Goal: Task Accomplishment & Management: Manage account settings

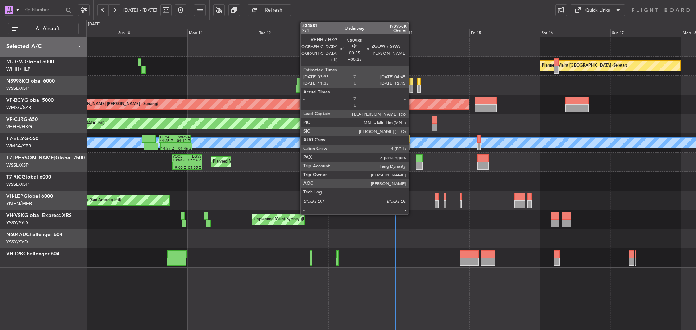
click at [412, 87] on div at bounding box center [411, 89] width 4 height 8
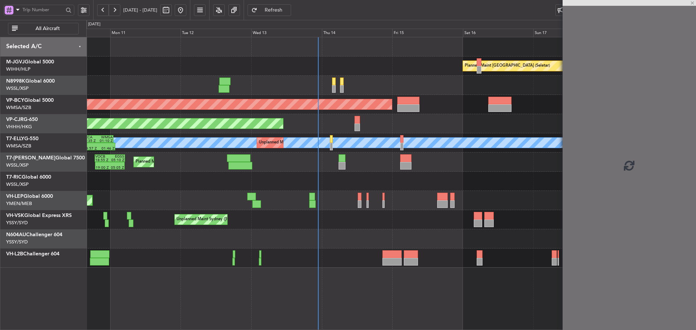
click at [399, 94] on div at bounding box center [390, 85] width 609 height 19
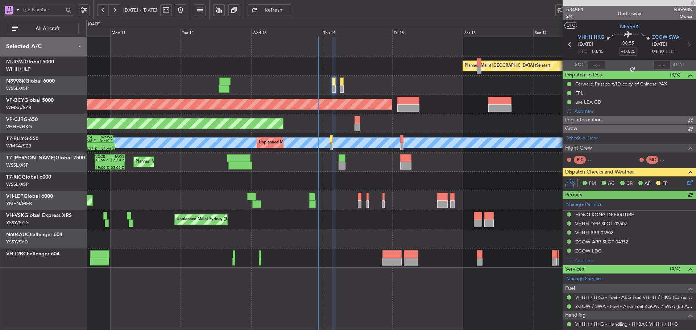
type input "[PERSON_NAME] (KYA)"
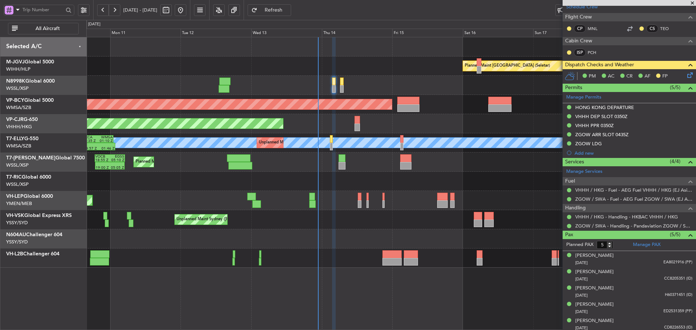
scroll to position [133, 0]
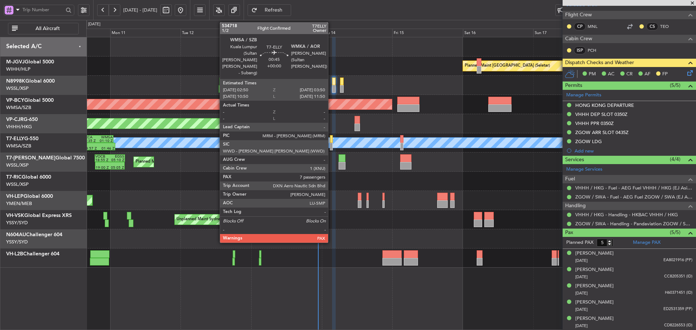
click at [331, 144] on div at bounding box center [331, 147] width 3 height 8
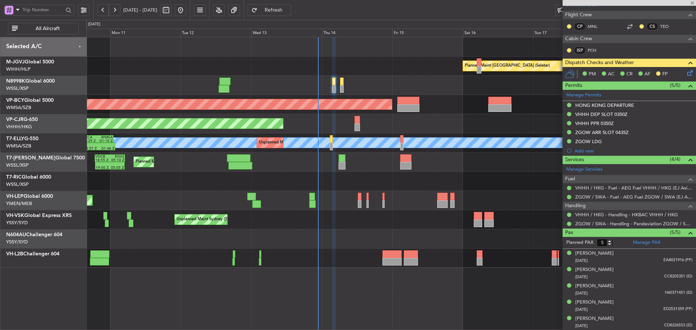
type input "7"
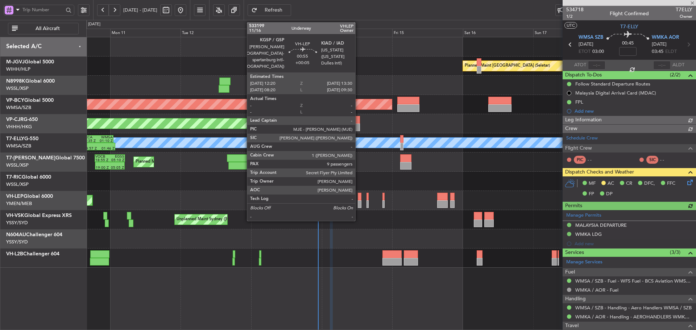
type input "[PERSON_NAME] (KYA)"
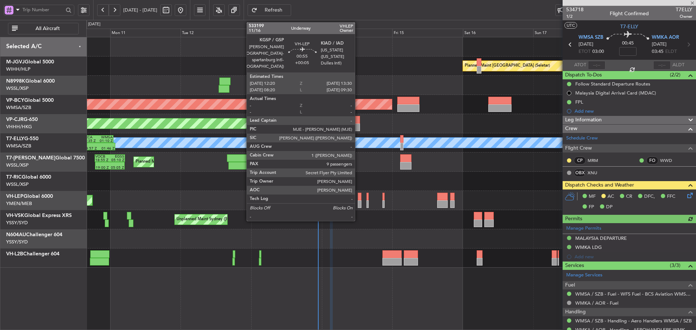
click at [358, 200] on div at bounding box center [360, 204] width 4 height 8
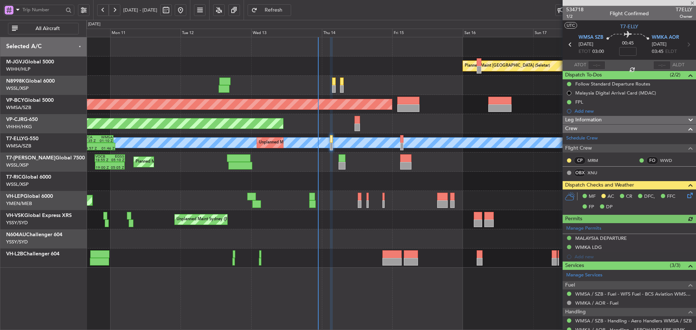
type input "+00:05"
type input "9"
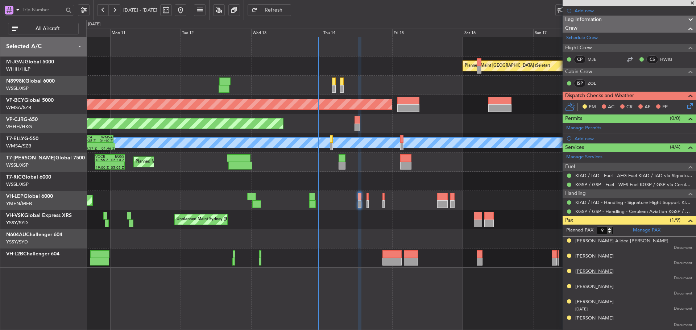
scroll to position [109, 0]
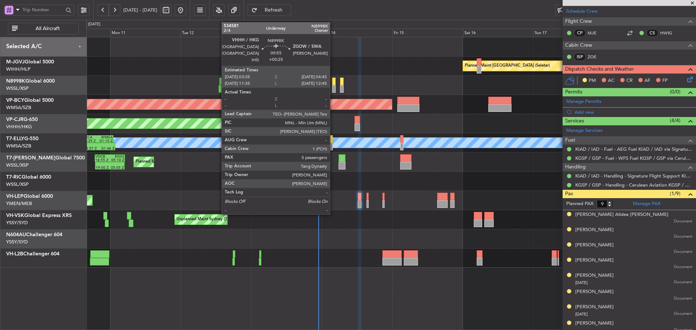
click at [333, 88] on div at bounding box center [334, 89] width 4 height 8
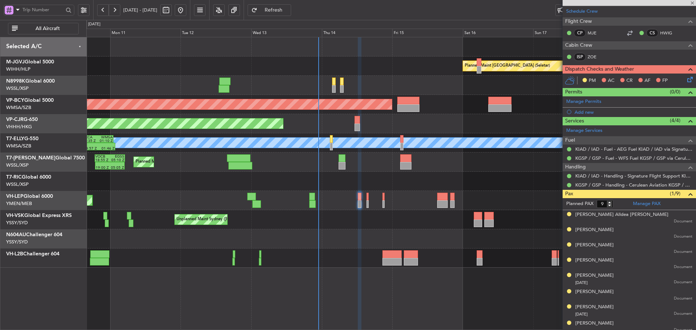
type input "+00:25"
type input "5"
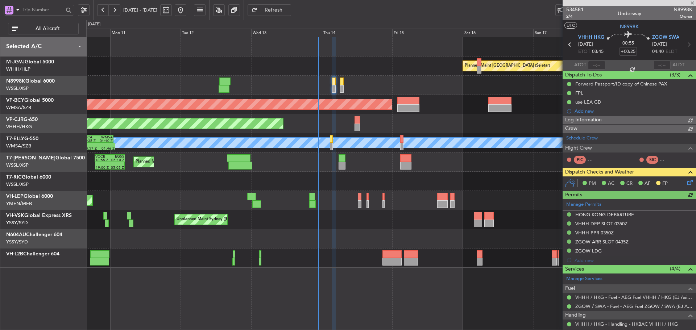
type input "[PERSON_NAME] (KYA)"
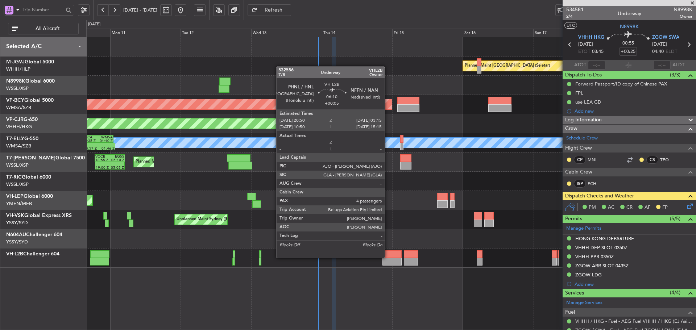
click at [388, 257] on div at bounding box center [391, 254] width 19 height 8
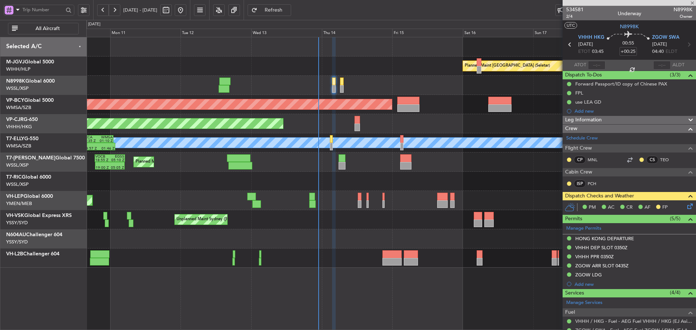
type input "+00:05"
type input "4"
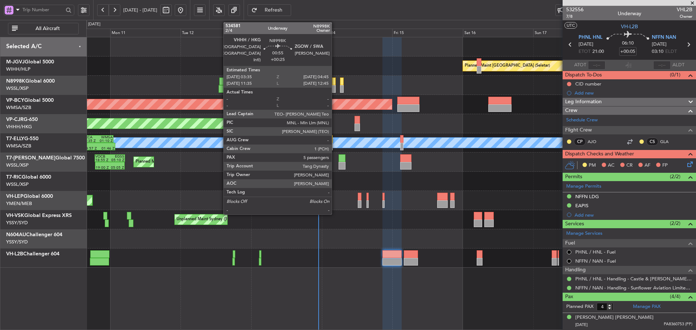
click at [335, 91] on div at bounding box center [334, 89] width 4 height 8
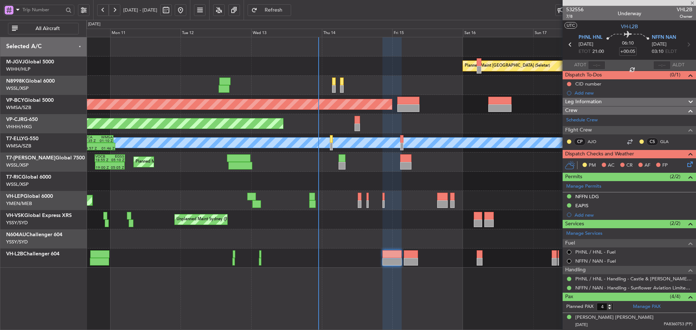
type input "+00:25"
type input "5"
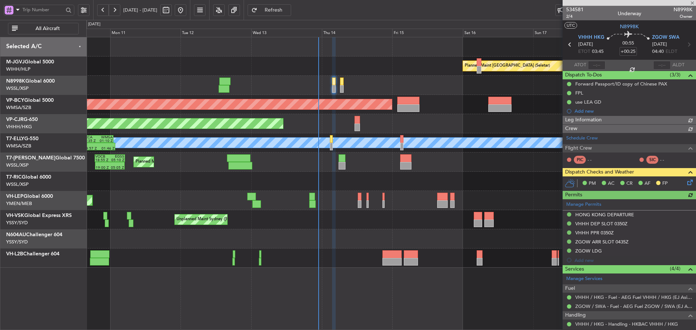
type input "[PERSON_NAME] (KYA)"
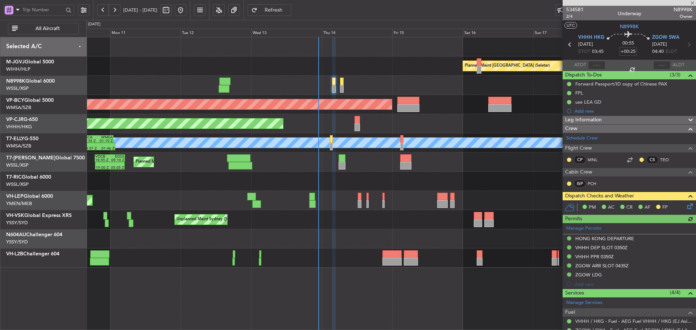
type input "[PERSON_NAME] (KYA)"
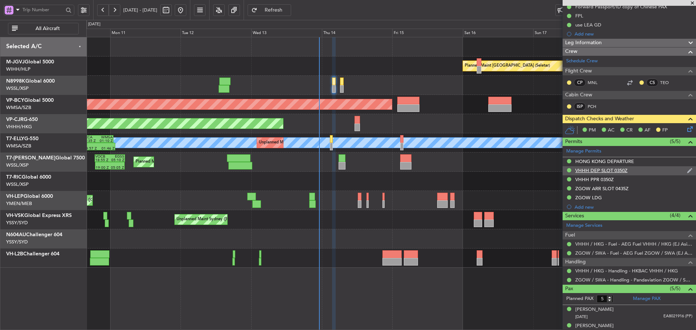
scroll to position [25, 0]
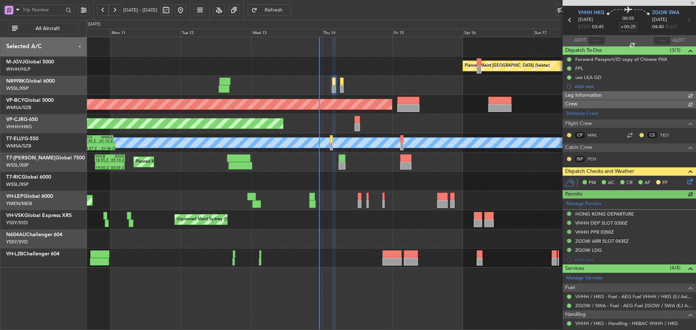
type input "[PERSON_NAME] (KYA)"
click at [288, 11] on span "Refresh" at bounding box center [274, 10] width 30 height 5
type input "[PERSON_NAME] (KYA)"
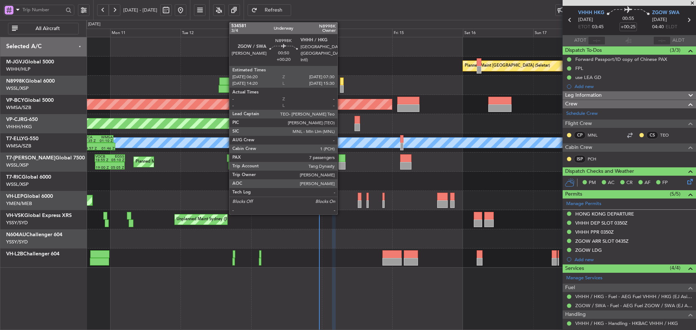
click at [341, 85] on div at bounding box center [342, 82] width 4 height 8
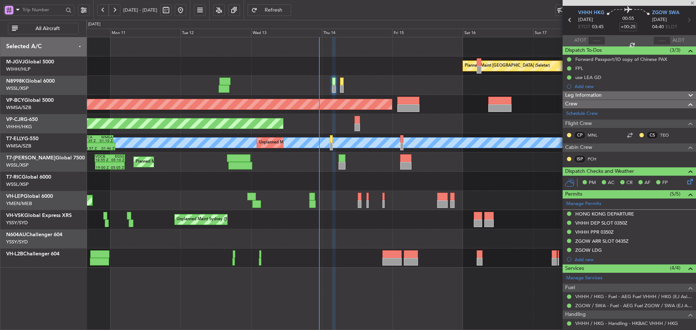
type input "+00:20"
type input "7"
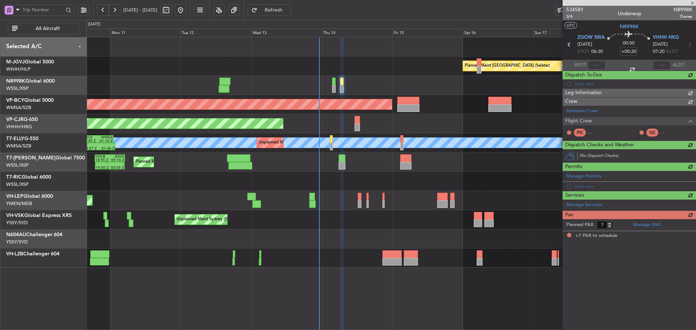
scroll to position [0, 0]
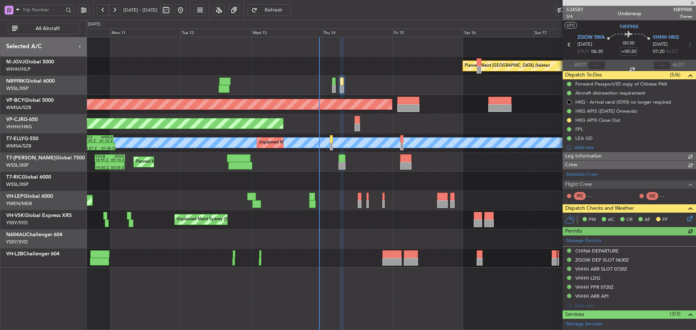
type input "[PERSON_NAME] (KYA)"
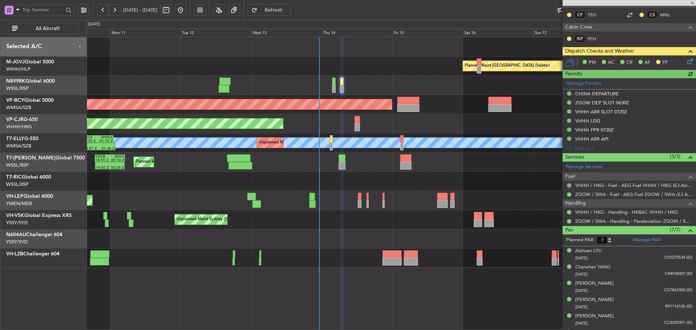
scroll to position [211, 0]
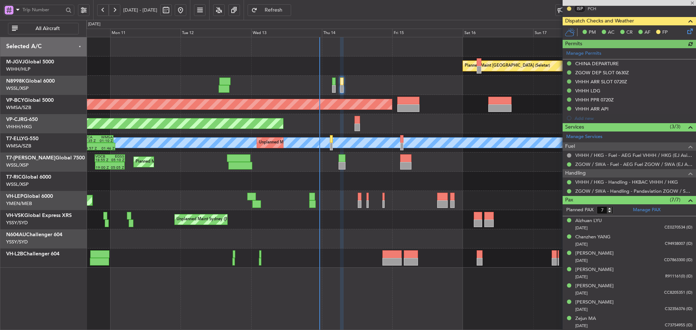
type input "[PERSON_NAME] (KYA)"
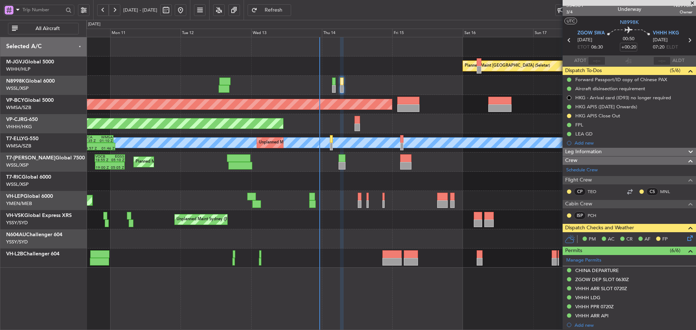
scroll to position [0, 0]
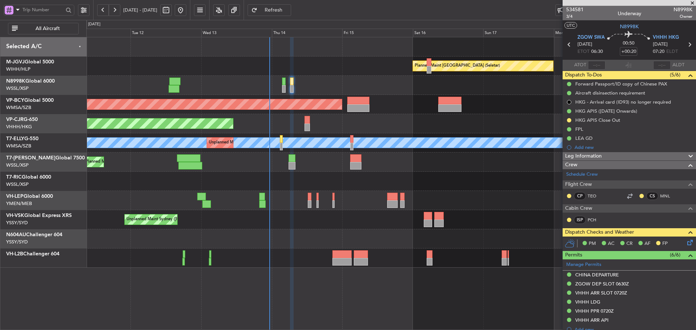
click at [449, 132] on div "Planned Maint [GEOGRAPHIC_DATA] ([GEOGRAPHIC_DATA] Intl)" at bounding box center [390, 123] width 609 height 19
type input "[PERSON_NAME] (KYA)"
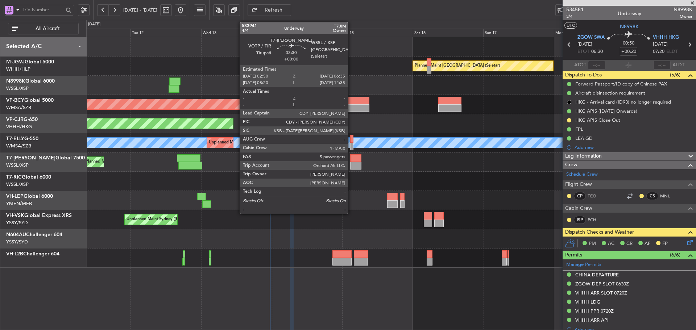
click at [351, 165] on div at bounding box center [355, 166] width 11 height 8
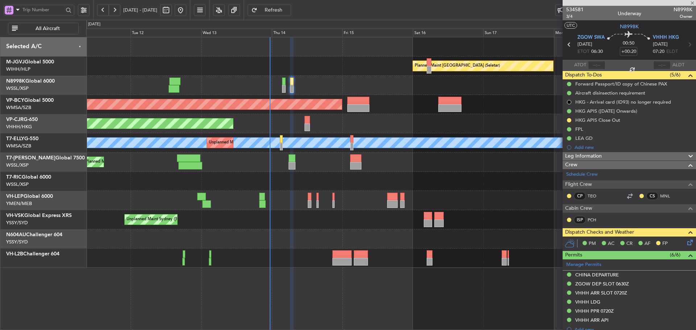
type input "5"
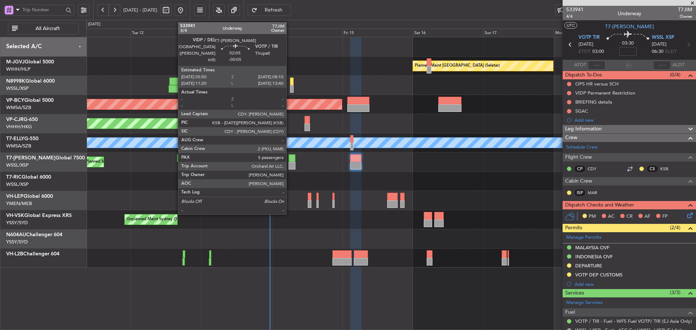
click at [290, 163] on div at bounding box center [291, 166] width 7 height 8
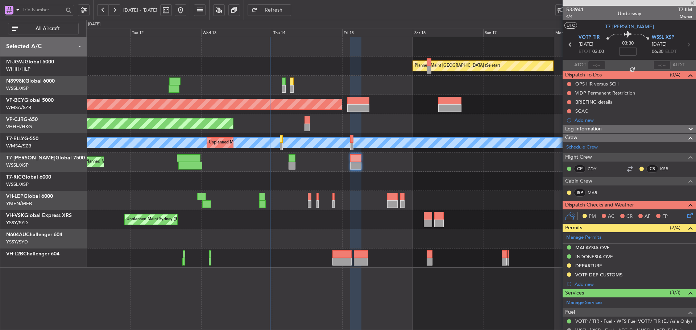
type input "-00:05"
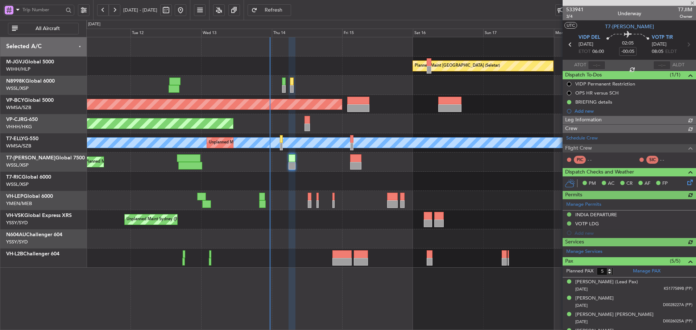
type input "[PERSON_NAME] (KYA)"
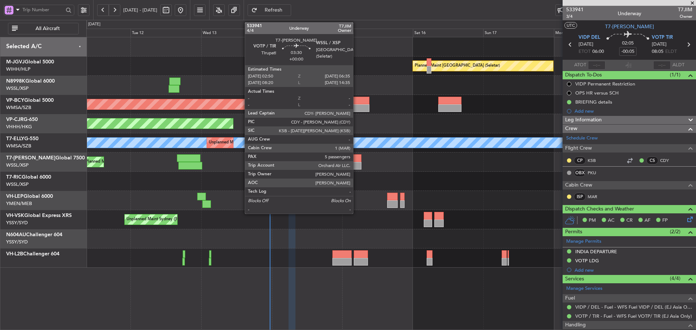
click at [356, 168] on div at bounding box center [355, 166] width 11 height 8
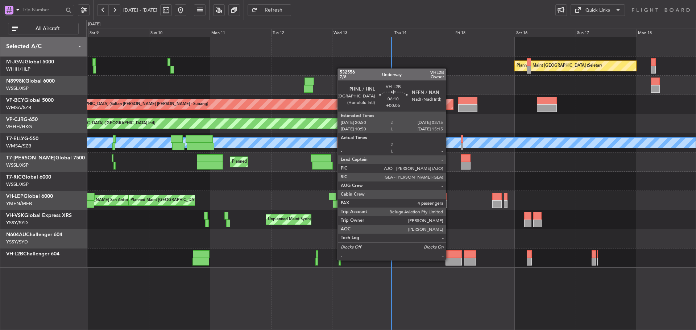
click at [449, 260] on div at bounding box center [453, 262] width 16 height 8
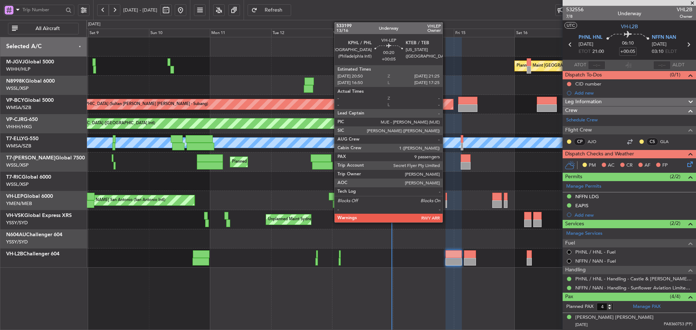
click at [446, 202] on div at bounding box center [446, 204] width 2 height 8
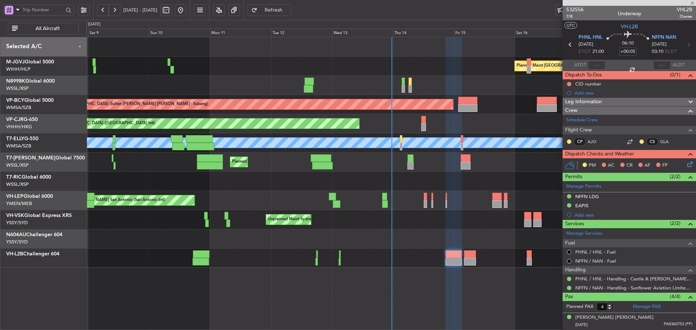
type input "9"
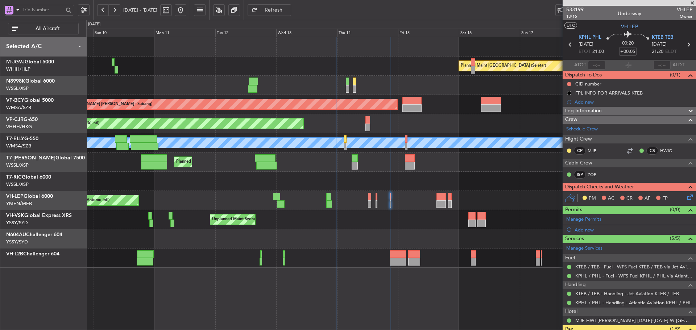
click at [411, 99] on div "Planned Maint Singapore (Seletar) Planned Maint Kuala Lumpur (Sultan Abdul Aziz…" at bounding box center [390, 152] width 609 height 231
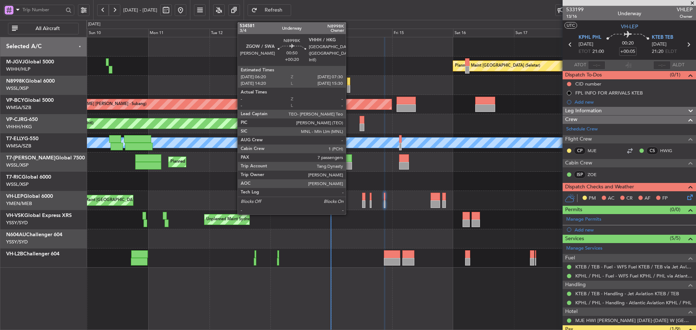
click at [349, 83] on div at bounding box center [348, 82] width 3 height 8
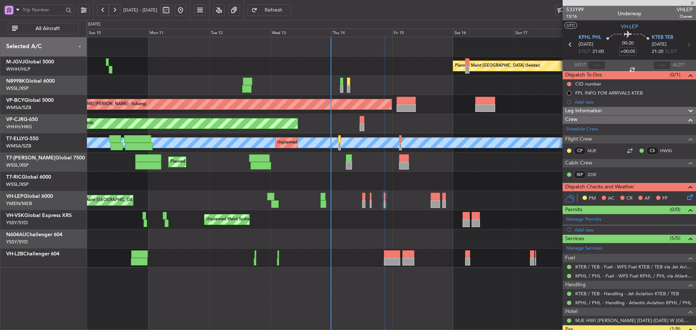
type input "+00:20"
type input "7"
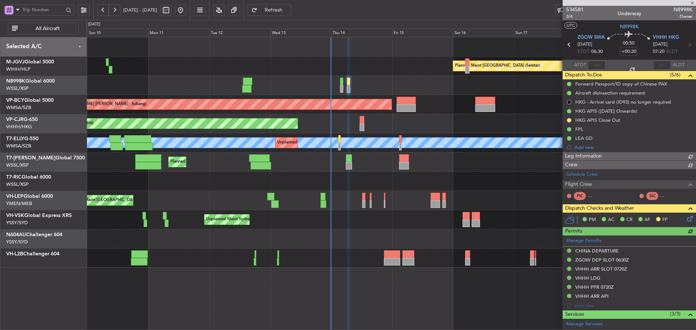
type input "[PERSON_NAME] (KYA)"
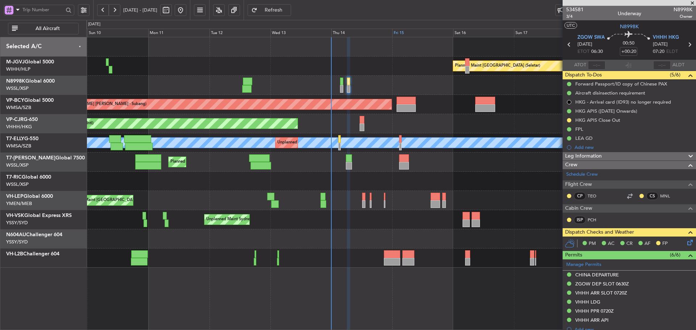
type input "[PERSON_NAME] (KYA)"
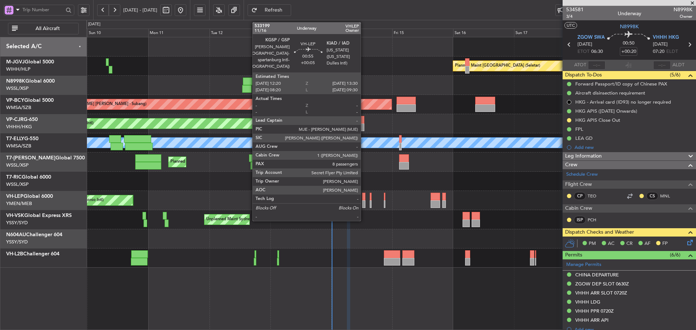
click at [364, 203] on div at bounding box center [363, 204] width 3 height 8
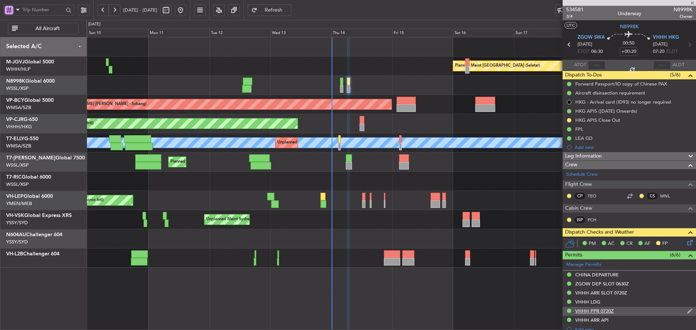
type input "+00:05"
type input "8"
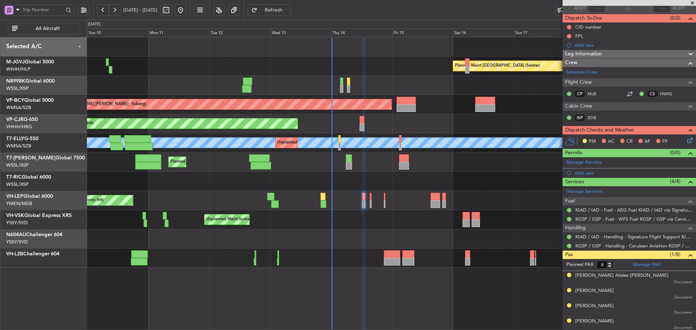
scroll to position [121, 0]
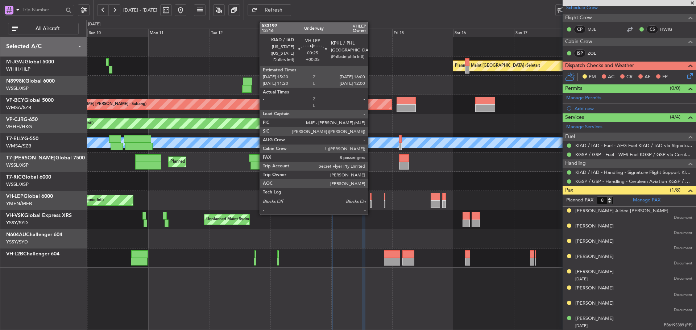
click at [371, 203] on div at bounding box center [371, 204] width 2 height 8
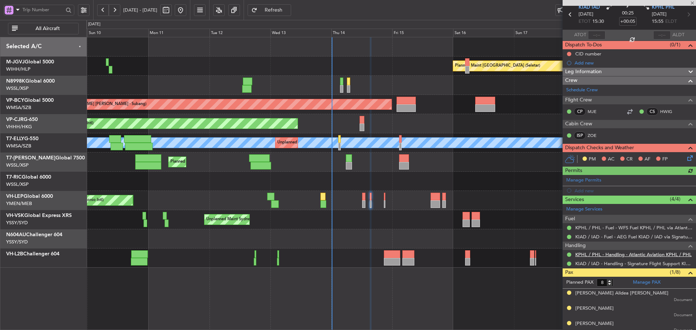
scroll to position [112, 0]
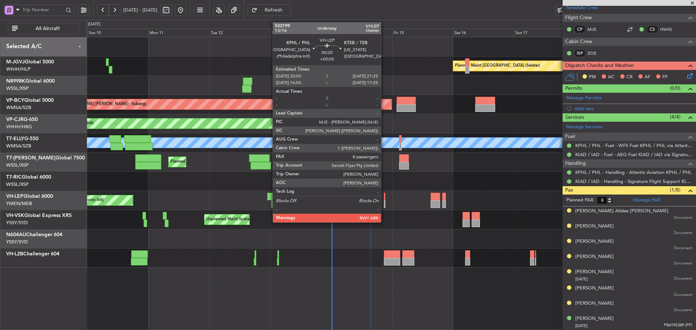
click at [384, 199] on div at bounding box center [385, 197] width 2 height 8
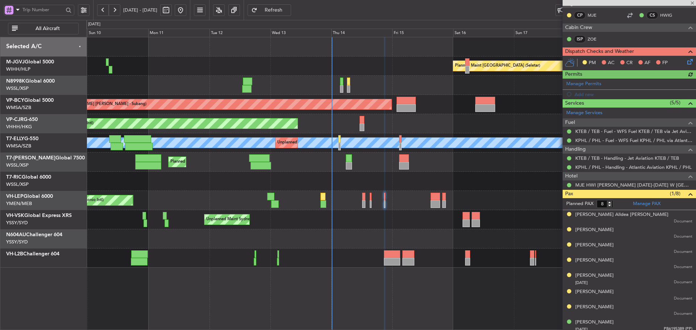
scroll to position [139, 0]
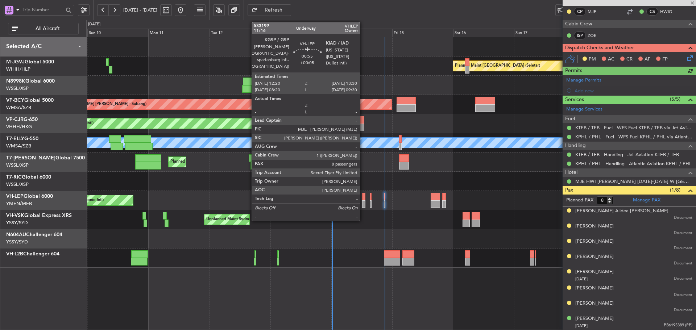
click at [363, 200] on div at bounding box center [363, 197] width 3 height 8
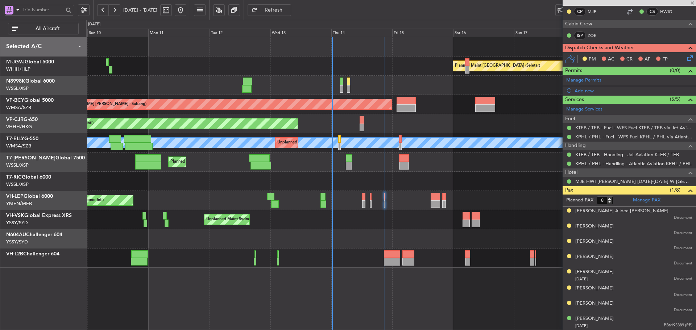
scroll to position [0, 0]
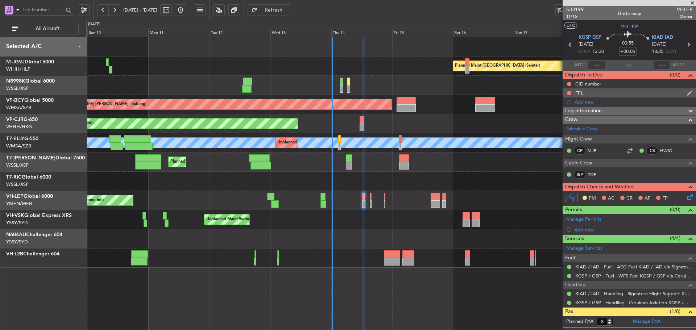
click at [580, 96] on div "FPL" at bounding box center [628, 92] width 133 height 9
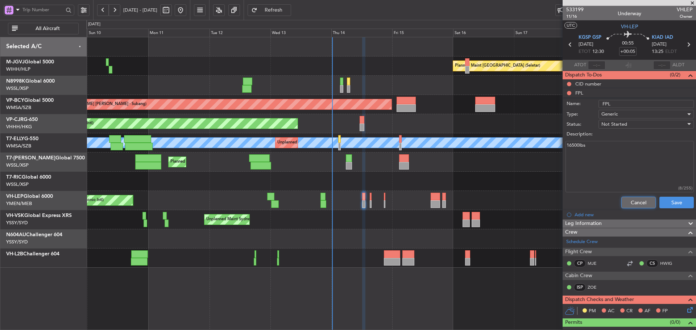
click at [628, 202] on button "Cancel" at bounding box center [638, 203] width 34 height 12
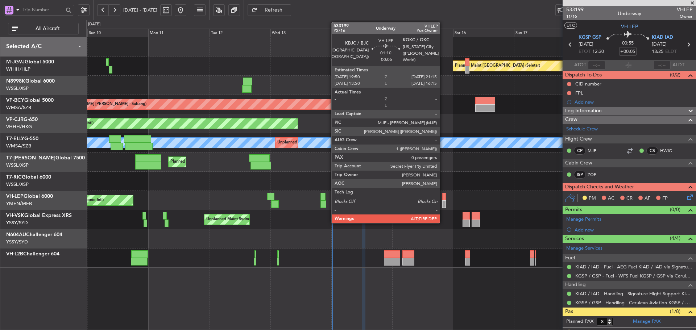
click at [443, 202] on div at bounding box center [444, 204] width 4 height 8
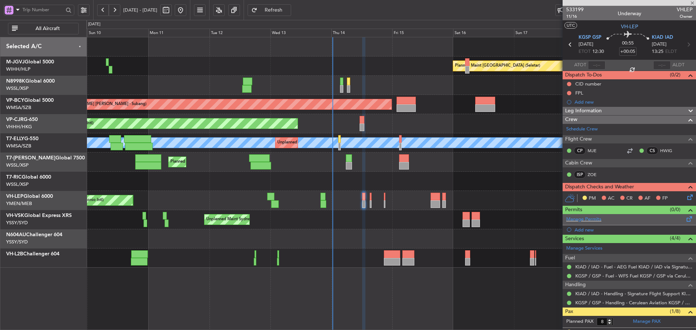
type input "-00:05"
type input "0"
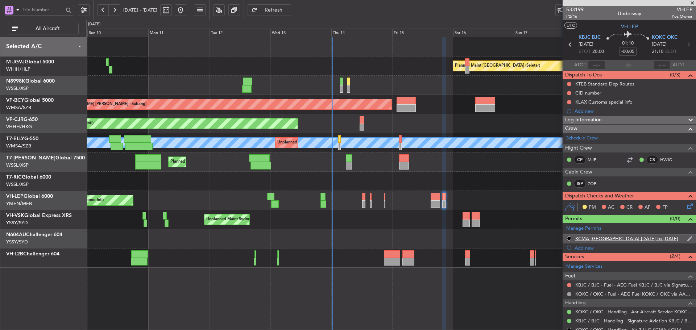
scroll to position [36, 0]
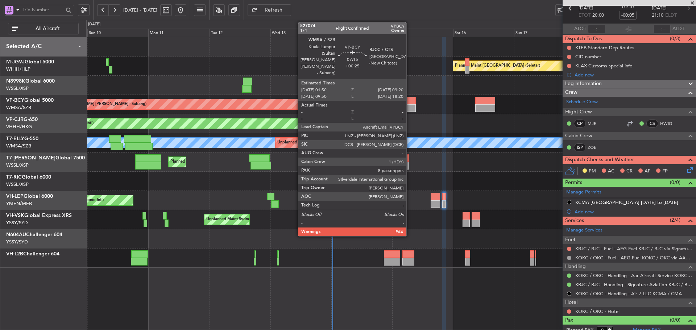
click at [410, 101] on div at bounding box center [405, 101] width 19 height 8
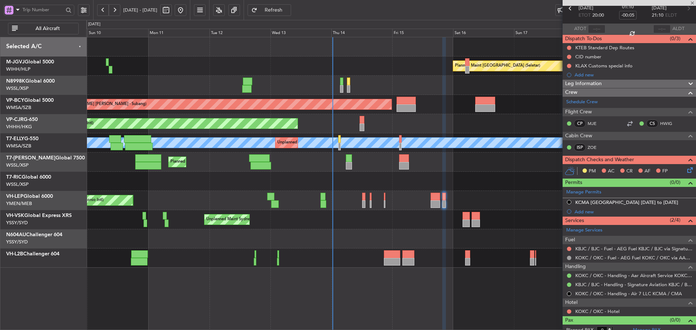
type input "+00:25"
type input "5"
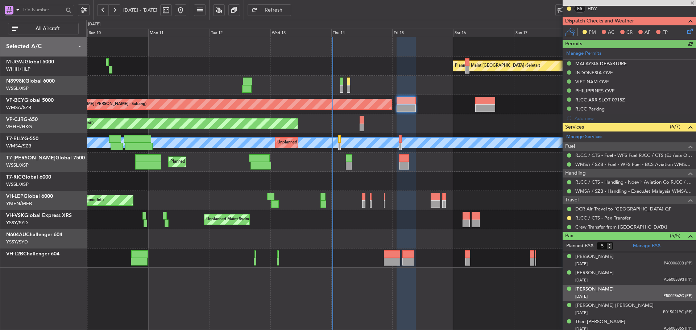
scroll to position [169, 0]
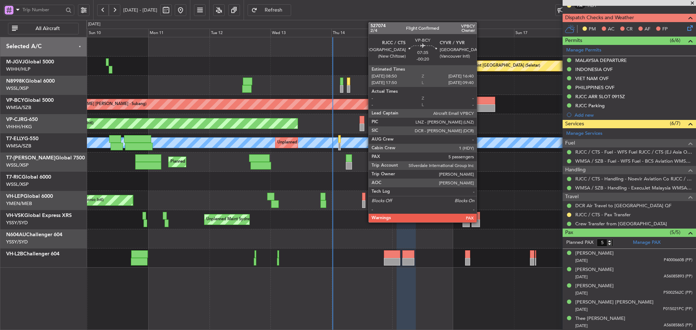
click at [480, 103] on div at bounding box center [485, 101] width 20 height 8
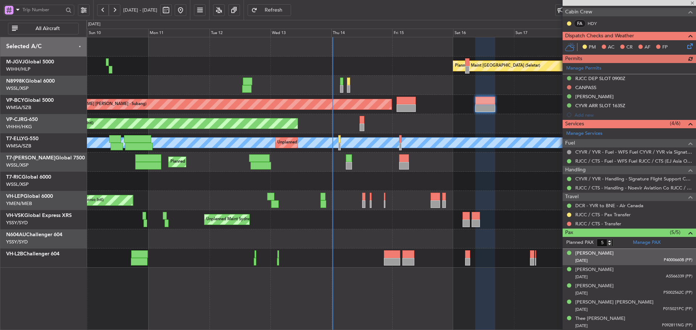
scroll to position [0, 0]
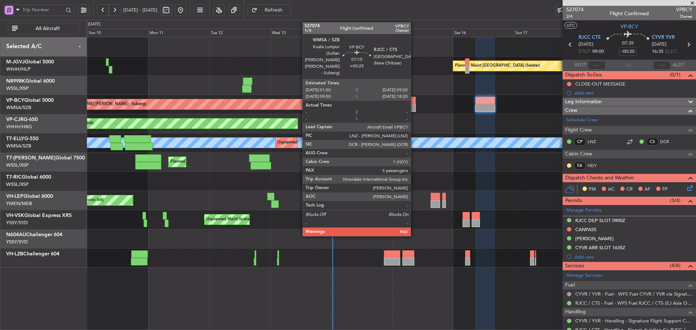
click at [414, 108] on div at bounding box center [405, 108] width 19 height 8
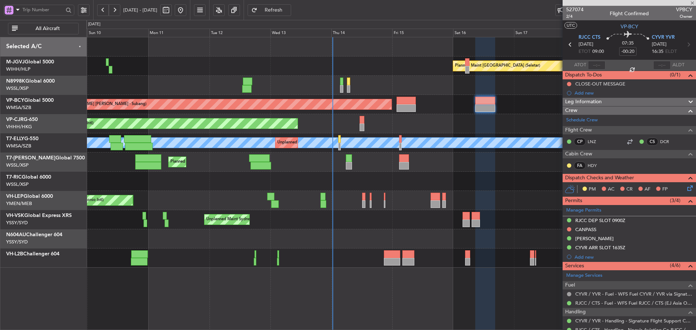
type input "+00:25"
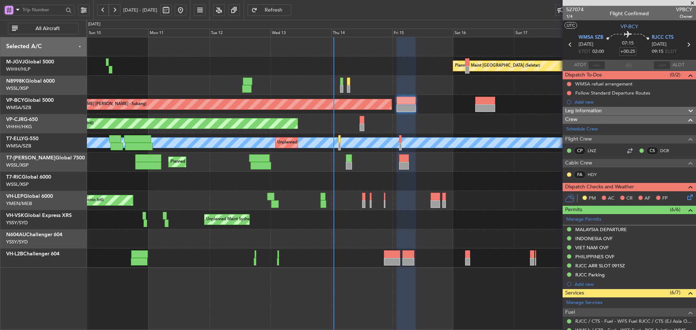
click at [287, 4] on button "Refresh" at bounding box center [269, 10] width 43 height 12
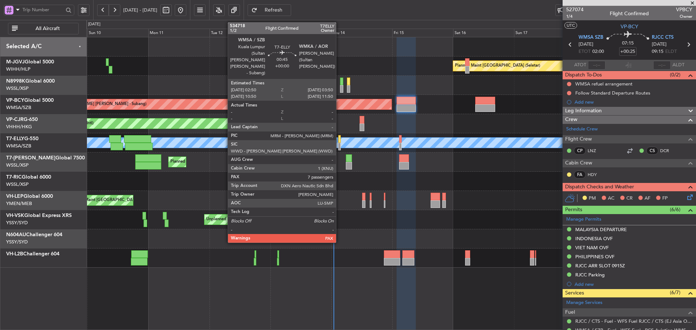
click at [339, 138] on div at bounding box center [339, 139] width 3 height 8
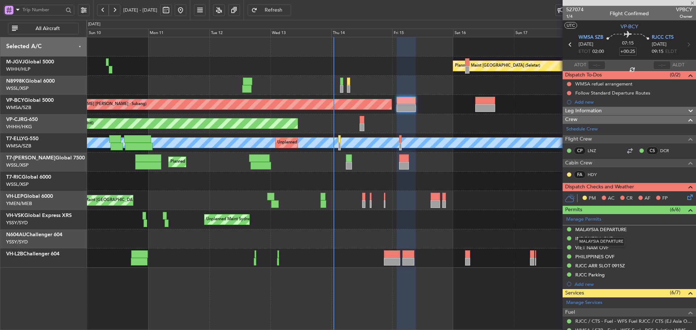
type input "7"
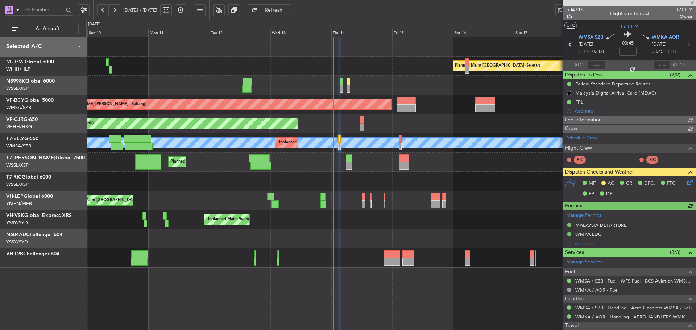
type input "[PERSON_NAME] (KYA)"
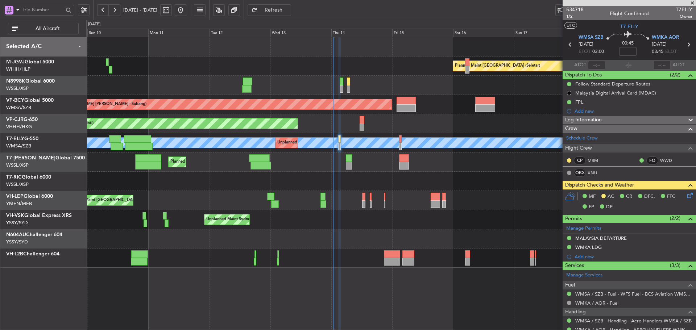
click at [686, 195] on icon at bounding box center [689, 194] width 6 height 6
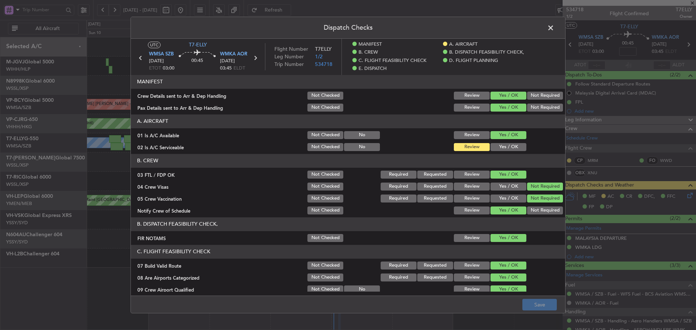
click at [490, 150] on button "Yes / OK" at bounding box center [508, 147] width 36 height 8
click at [527, 304] on button "Save" at bounding box center [539, 305] width 34 height 12
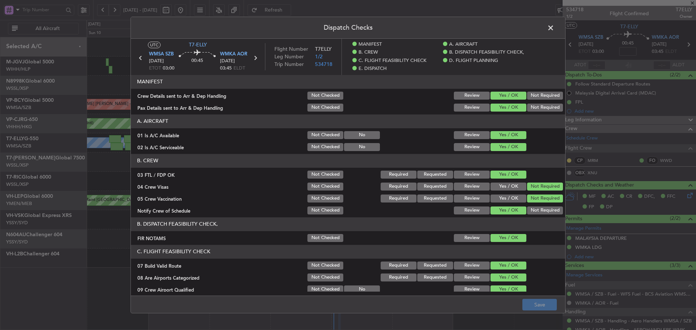
click at [554, 30] on span at bounding box center [554, 29] width 0 height 14
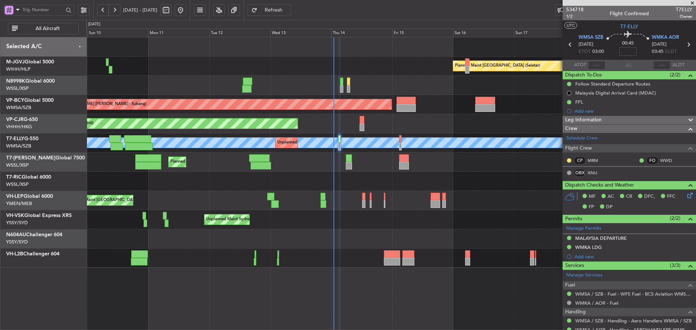
type input "[PERSON_NAME] (KYA)"
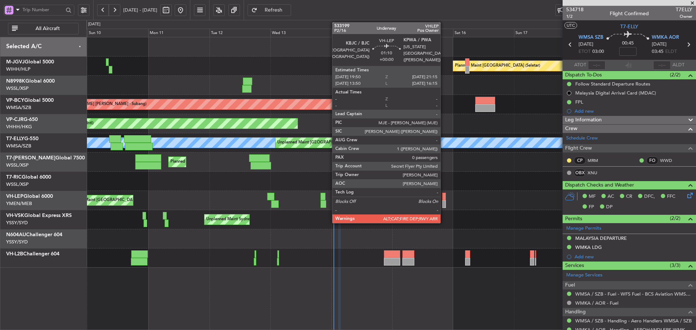
click at [444, 199] on div at bounding box center [444, 197] width 4 height 8
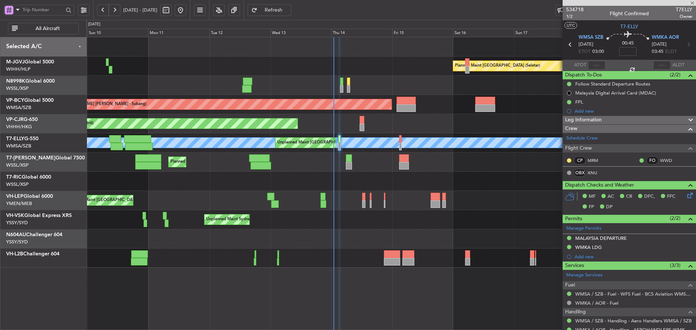
type input "0"
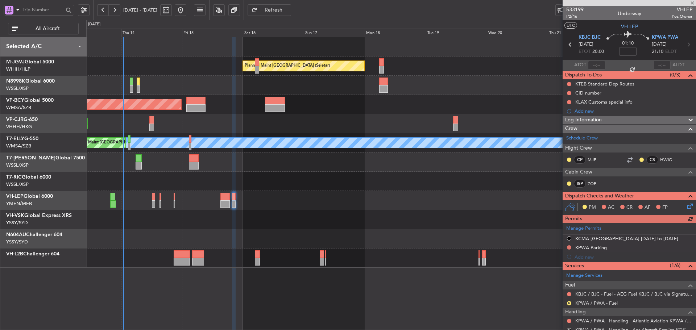
click at [291, 198] on div at bounding box center [390, 200] width 609 height 19
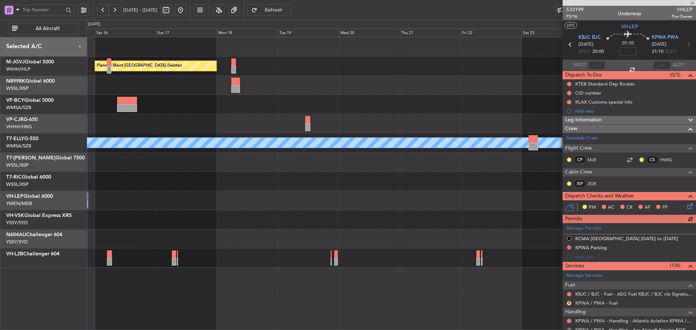
click at [217, 202] on div at bounding box center [390, 200] width 609 height 19
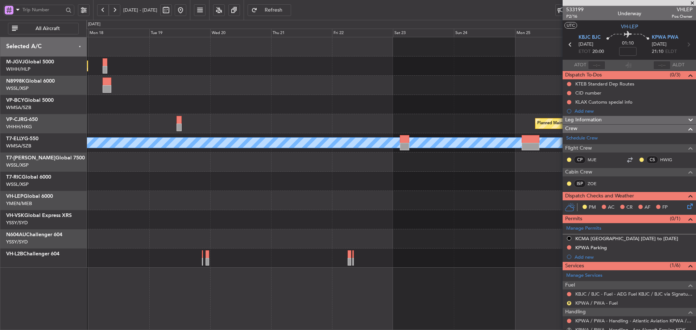
click at [500, 202] on div at bounding box center [390, 200] width 609 height 19
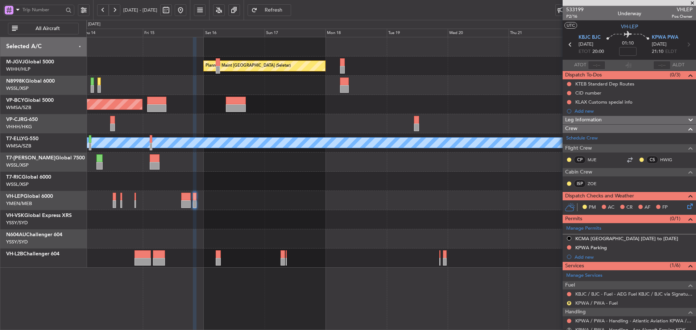
click at [494, 196] on div at bounding box center [390, 200] width 609 height 19
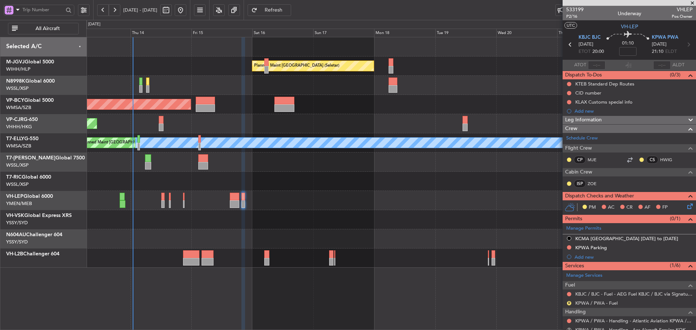
click at [367, 196] on div at bounding box center [390, 200] width 609 height 19
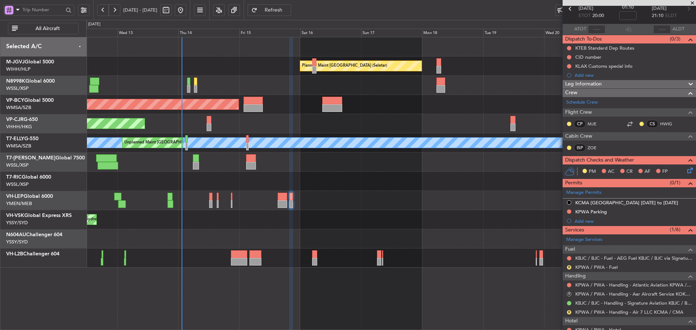
scroll to position [61, 0]
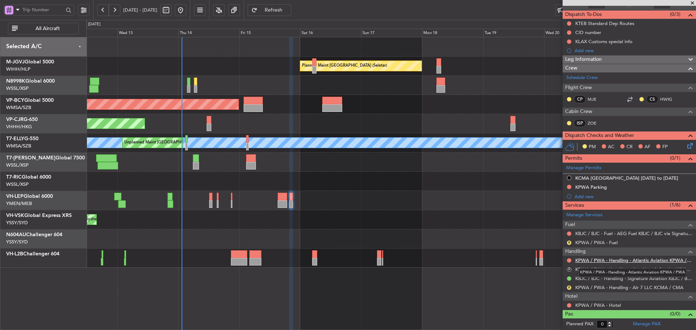
click at [609, 262] on link "KPWA / PWA - Handling - Atlantic Aviation KPWA / PWA" at bounding box center [633, 260] width 117 height 6
click at [632, 261] on link "KPWA / PWA - Handling - Atlantic Aviation KPWA / PWA" at bounding box center [633, 260] width 117 height 6
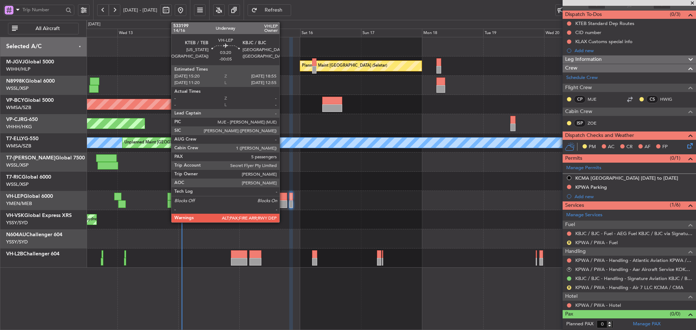
click at [283, 202] on div at bounding box center [282, 204] width 9 height 8
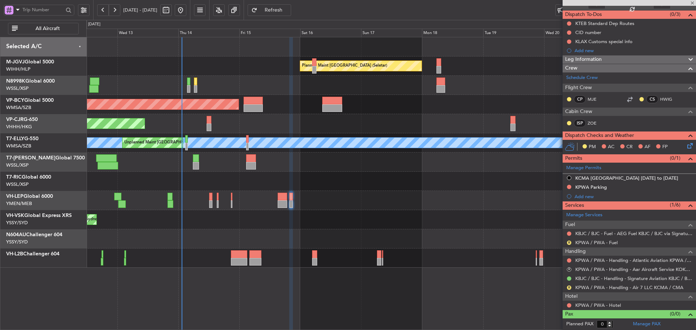
type input "-00:05"
type input "6"
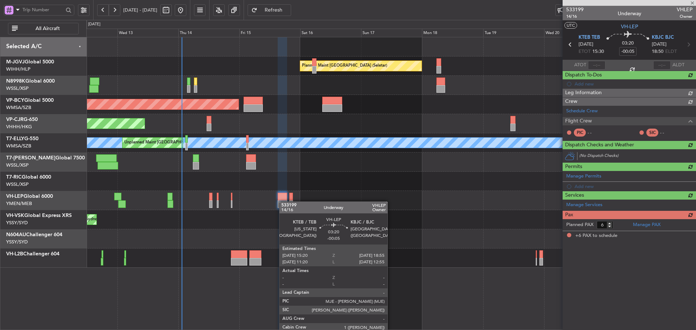
scroll to position [0, 0]
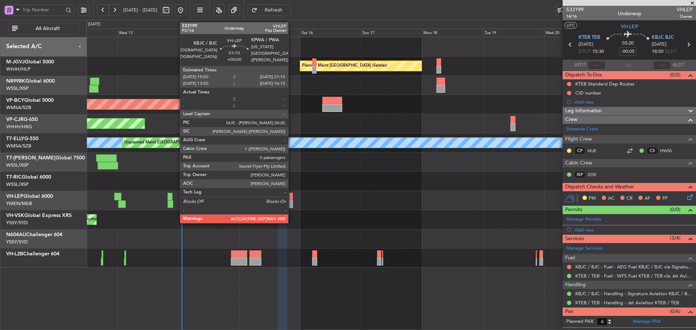
click at [291, 196] on div at bounding box center [291, 197] width 4 height 8
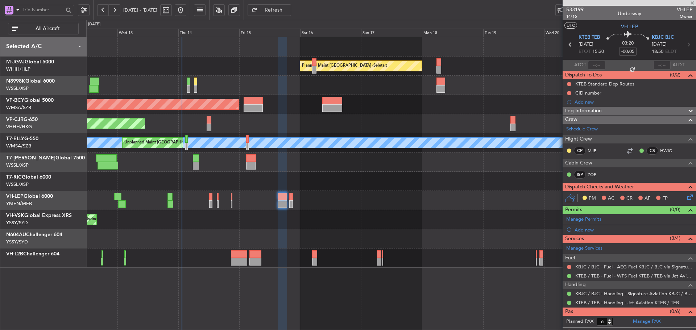
type input "0"
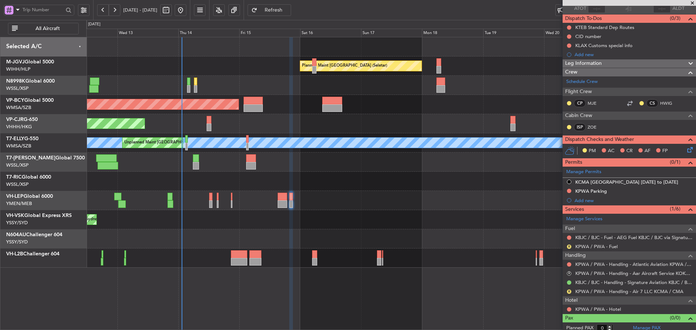
scroll to position [58, 0]
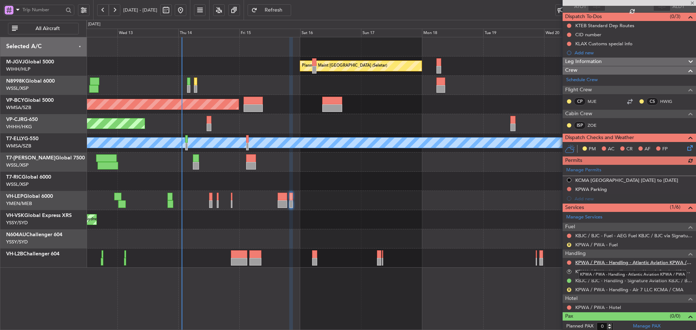
click at [635, 262] on link "KPWA / PWA - Handling - Atlantic Aviation KPWA / PWA" at bounding box center [633, 263] width 117 height 6
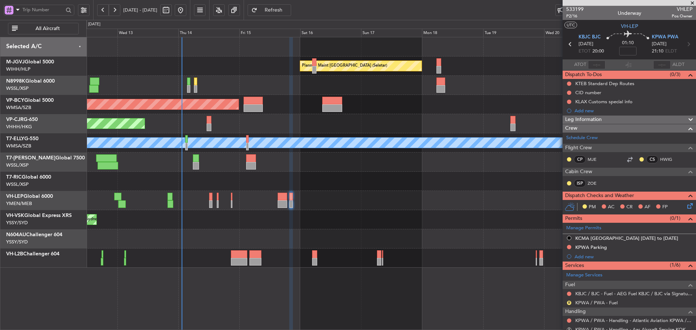
scroll to position [0, 0]
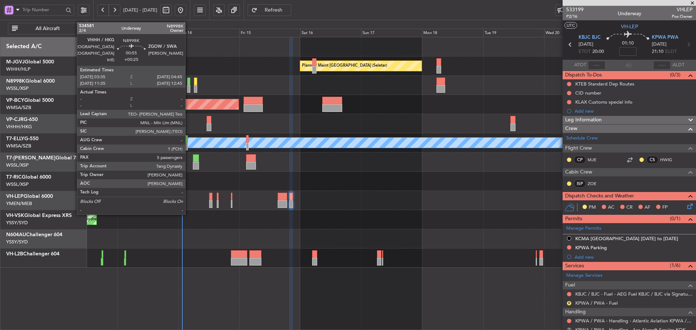
click at [188, 84] on div at bounding box center [188, 82] width 3 height 8
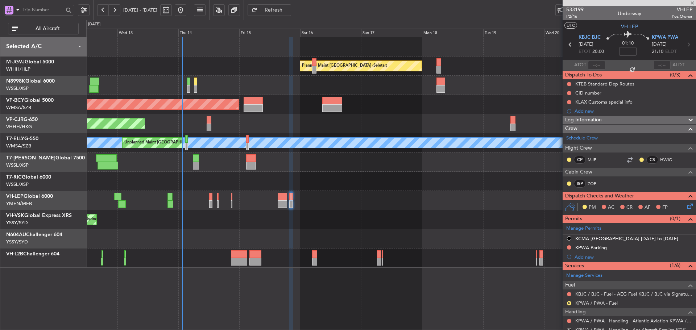
type input "+00:25"
type input "5"
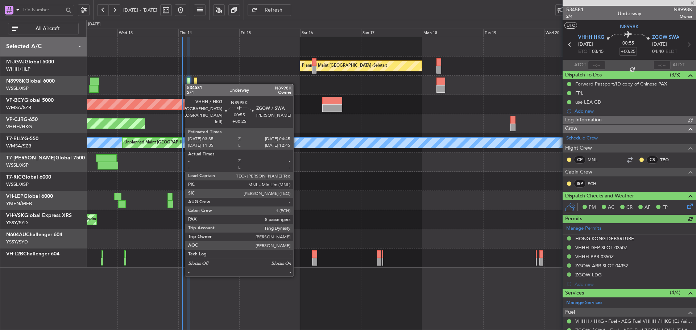
type input "[PERSON_NAME] (KYA)"
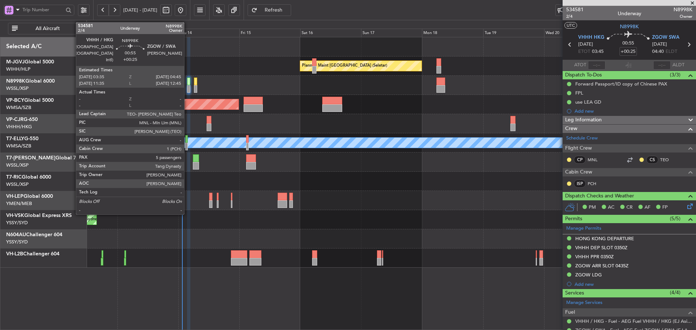
click at [187, 83] on div at bounding box center [188, 82] width 3 height 8
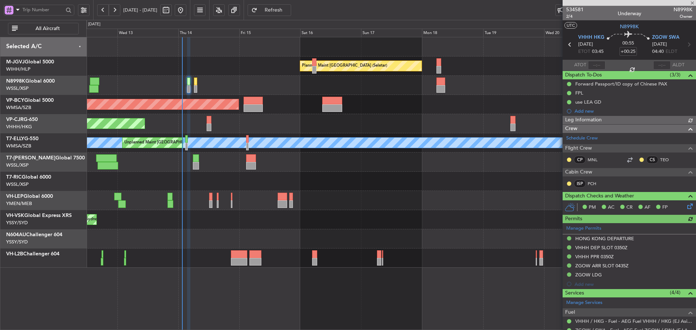
type input "[PERSON_NAME] (KYA)"
click at [580, 8] on span "534581" at bounding box center [574, 10] width 17 height 8
type input "[PERSON_NAME] (KYA)"
click at [288, 12] on span "Refresh" at bounding box center [274, 10] width 30 height 5
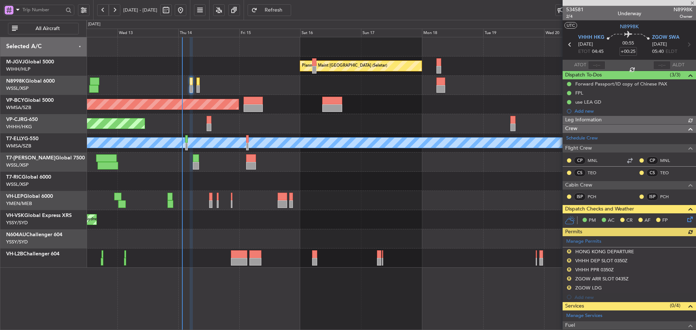
type input "[PERSON_NAME] (KYA)"
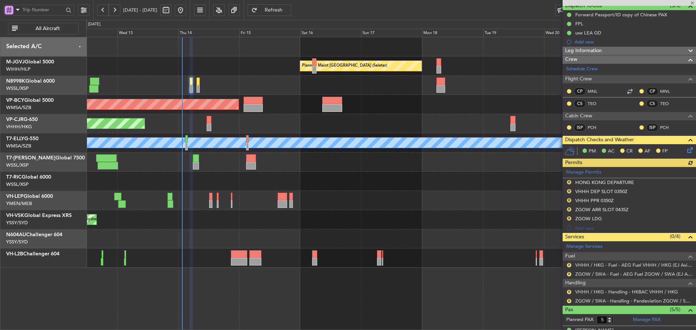
scroll to position [72, 0]
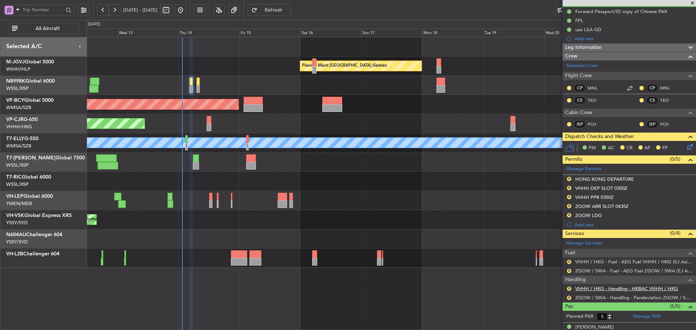
click at [606, 288] on link "VHHH / HKG - Handling - HKBAC VHHH / HKG" at bounding box center [626, 289] width 103 height 6
click at [569, 179] on button "R" at bounding box center [569, 179] width 4 height 4
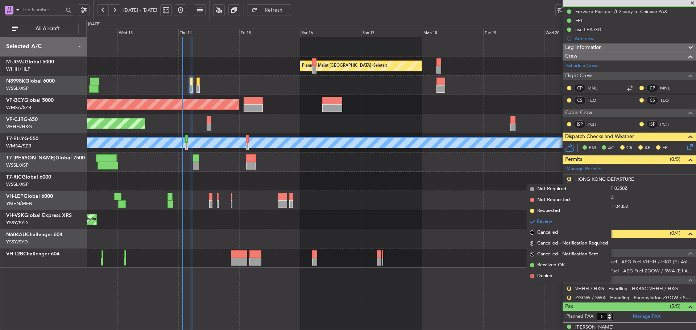
drag, startPoint x: 532, startPoint y: 265, endPoint x: 540, endPoint y: 245, distance: 21.3
click at [532, 265] on span at bounding box center [532, 265] width 4 height 4
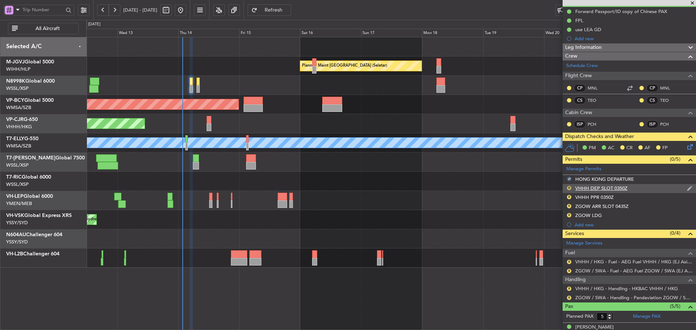
click at [568, 188] on button "R" at bounding box center [569, 188] width 4 height 4
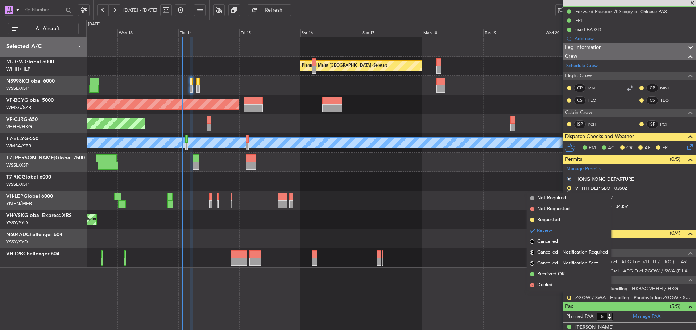
click at [533, 277] on li "Received OK" at bounding box center [569, 274] width 84 height 11
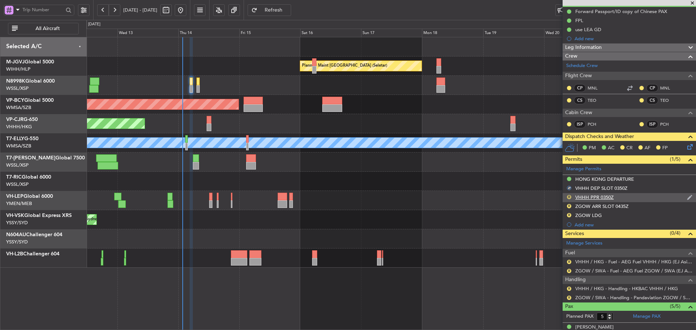
click at [567, 196] on button "R" at bounding box center [569, 197] width 4 height 4
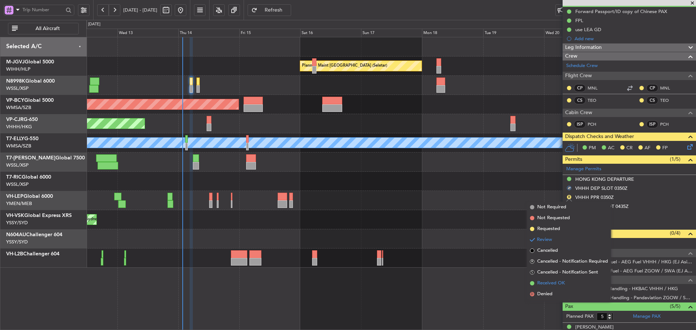
click at [533, 282] on span at bounding box center [532, 283] width 4 height 4
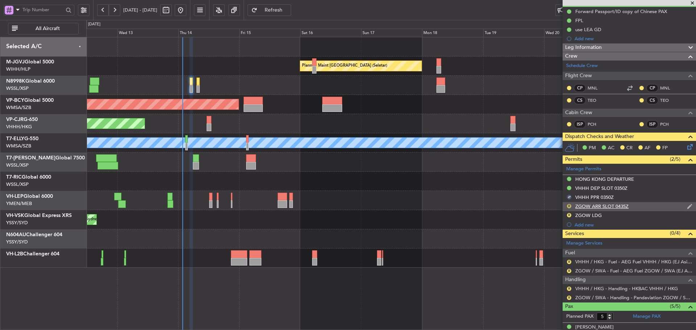
click at [569, 206] on button "R" at bounding box center [569, 206] width 4 height 4
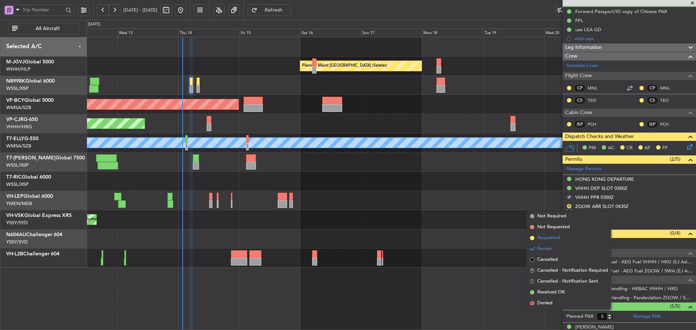
click at [532, 238] on span at bounding box center [532, 238] width 4 height 4
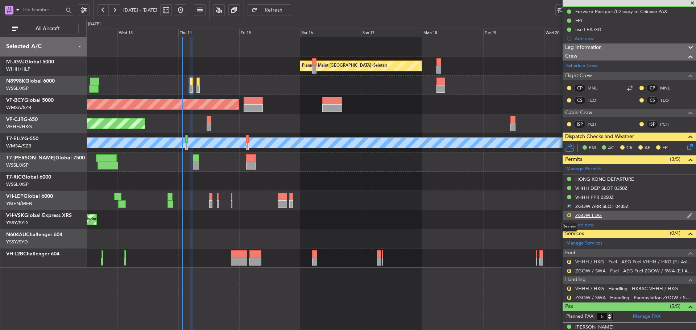
click at [569, 215] on button "R" at bounding box center [569, 215] width 4 height 4
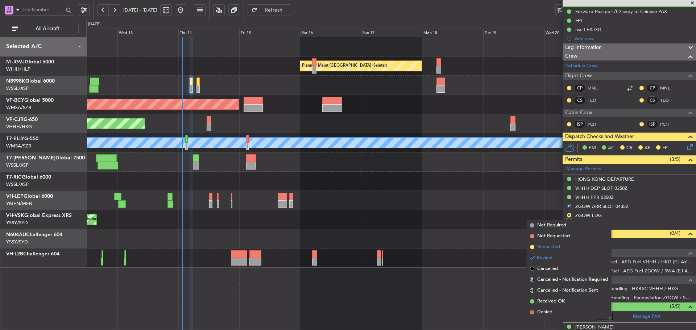
click at [532, 247] on span at bounding box center [532, 247] width 4 height 4
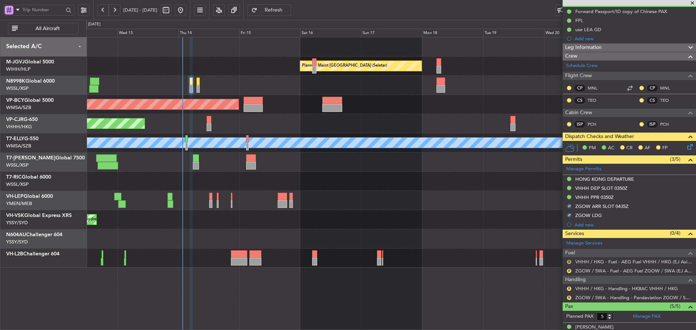
click at [568, 262] on button "R" at bounding box center [569, 262] width 4 height 4
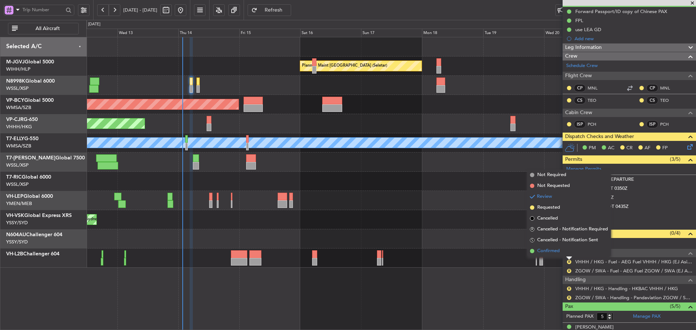
click at [533, 251] on span at bounding box center [532, 251] width 4 height 4
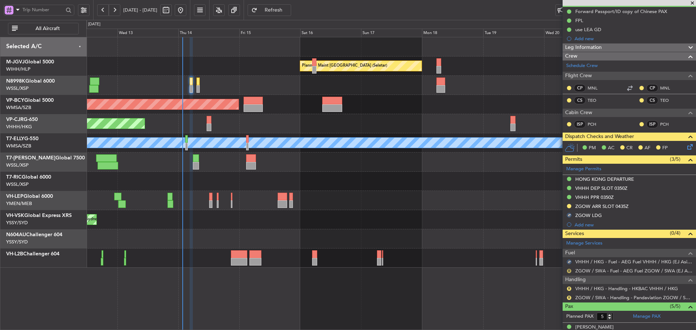
click at [569, 272] on button "R" at bounding box center [569, 271] width 4 height 4
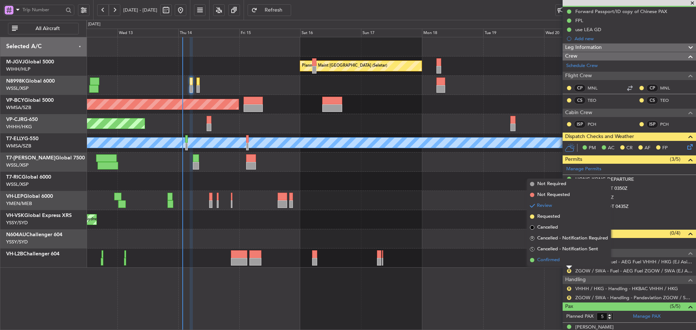
click at [533, 258] on span at bounding box center [532, 260] width 4 height 4
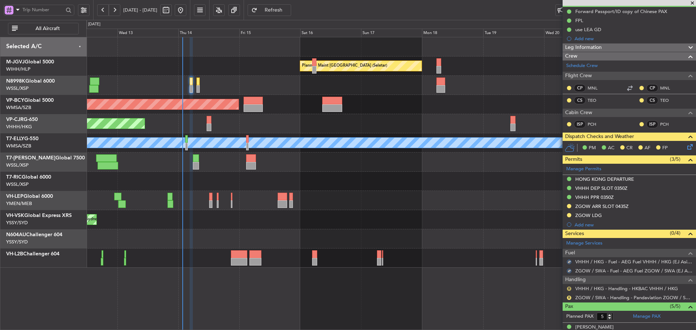
click at [569, 290] on button "R" at bounding box center [569, 289] width 4 height 4
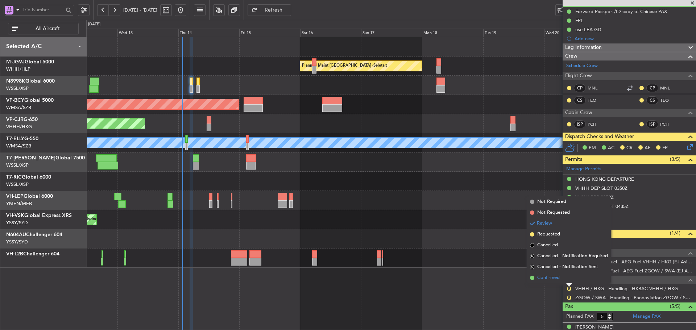
click at [530, 278] on span at bounding box center [532, 278] width 4 height 4
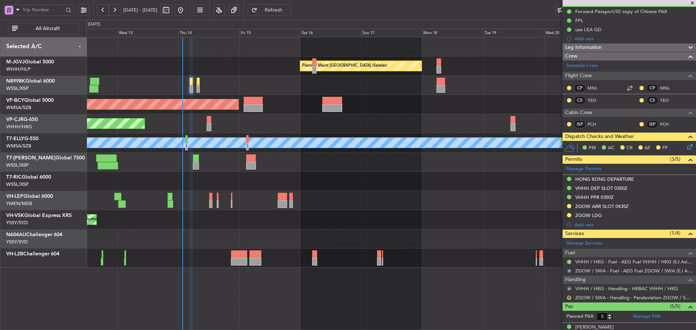
click at [568, 298] on button "R" at bounding box center [569, 298] width 4 height 4
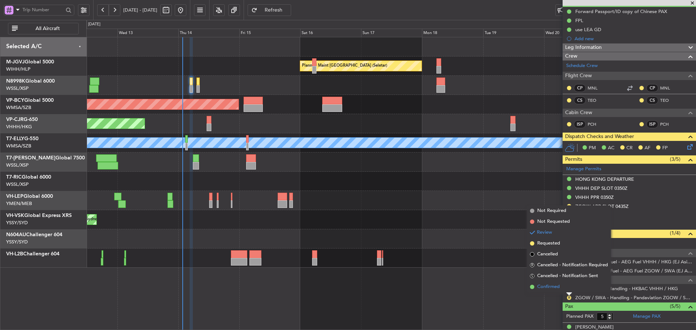
click at [533, 286] on span at bounding box center [532, 287] width 4 height 4
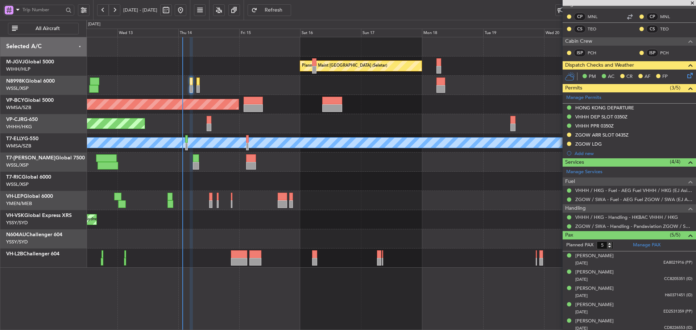
scroll to position [146, 0]
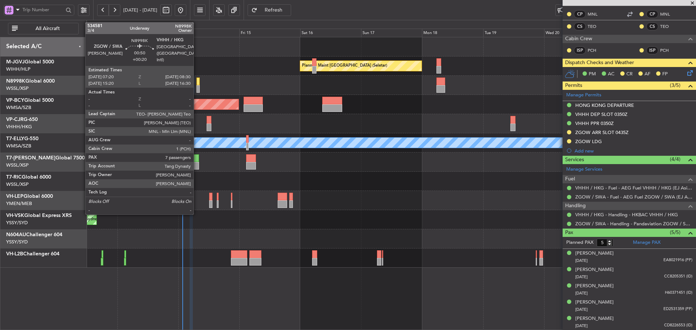
click at [197, 82] on div at bounding box center [197, 82] width 3 height 8
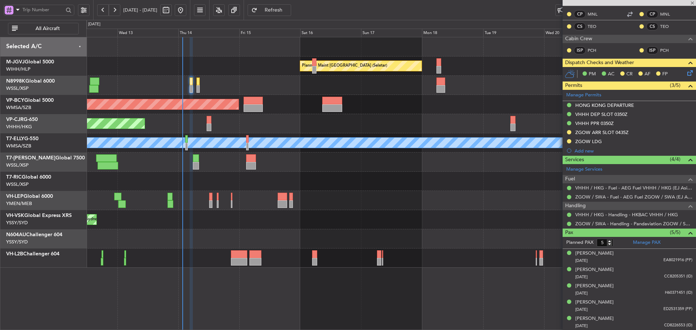
type input "+00:20"
type input "7"
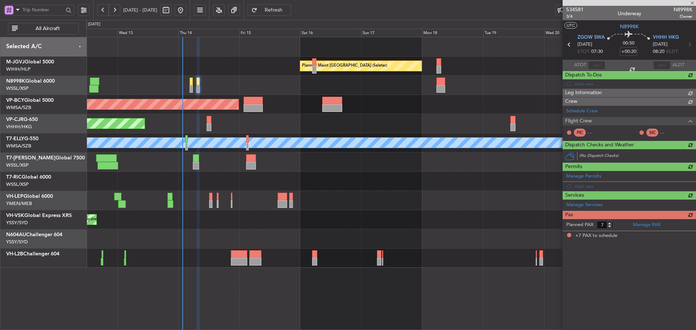
scroll to position [0, 0]
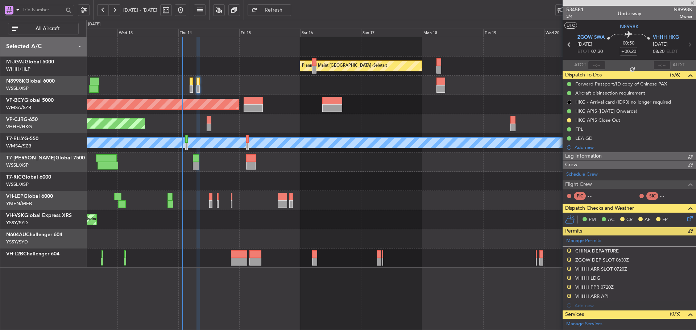
type input "[PERSON_NAME] (KYA)"
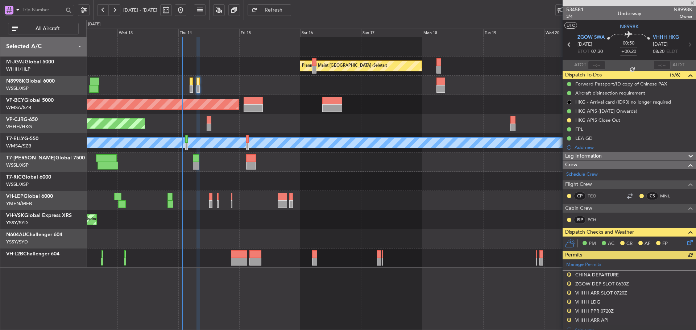
click at [568, 275] on div "Manage Permits R CHINA DEPARTURE R ZGOW DEP SLOT 0630Z R VHHH ARR SLOT 0720Z R …" at bounding box center [628, 297] width 133 height 75
click at [569, 274] on button "R" at bounding box center [569, 275] width 4 height 4
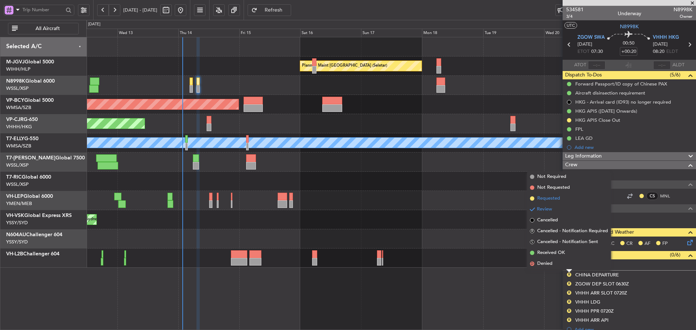
click at [533, 198] on span at bounding box center [532, 198] width 4 height 4
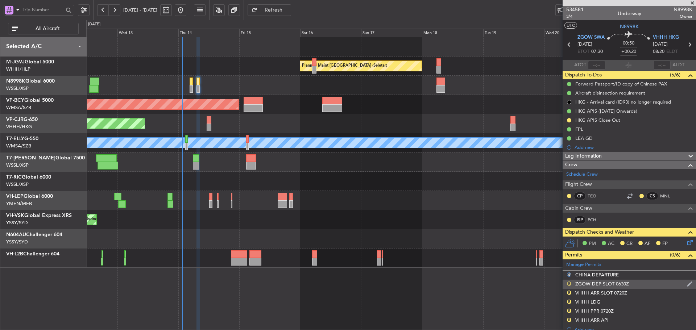
click at [568, 282] on button "R" at bounding box center [569, 284] width 4 height 4
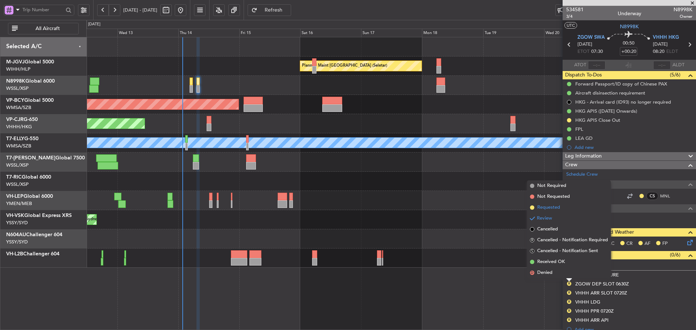
click at [533, 208] on span at bounding box center [532, 207] width 4 height 4
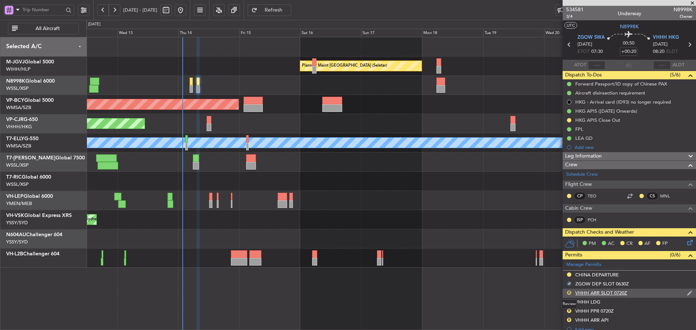
click at [570, 292] on button "R" at bounding box center [569, 293] width 4 height 4
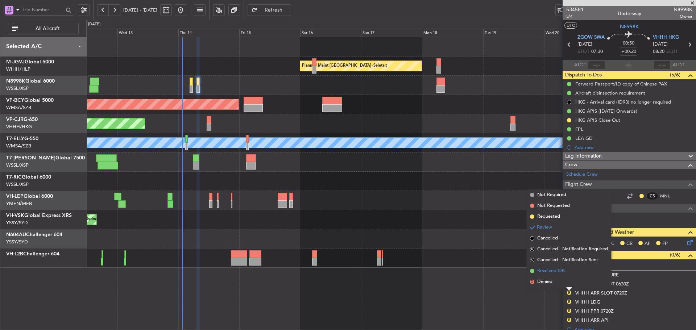
click at [532, 271] on span at bounding box center [532, 271] width 4 height 4
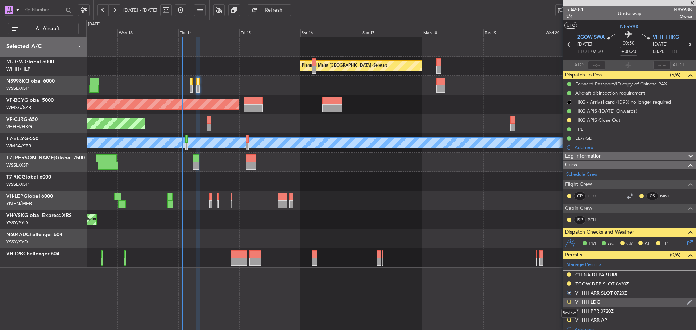
click at [568, 303] on button "R" at bounding box center [569, 302] width 4 height 4
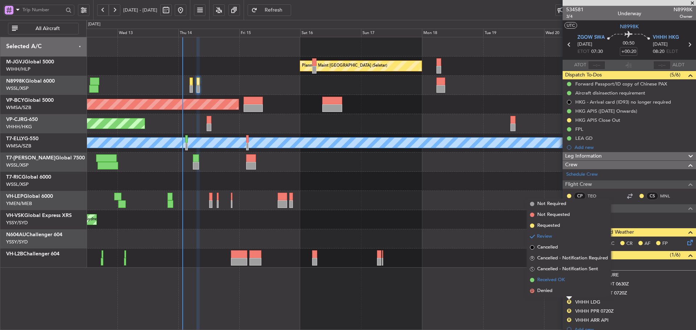
click at [532, 280] on span at bounding box center [532, 280] width 4 height 4
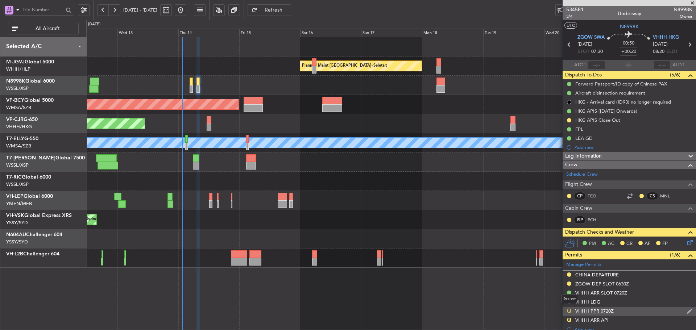
click at [570, 311] on button "R" at bounding box center [569, 311] width 4 height 4
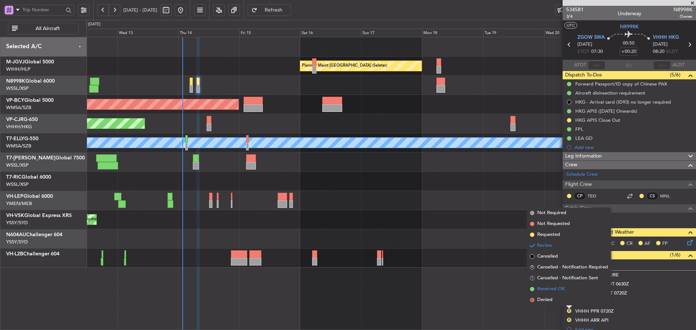
click at [533, 290] on span at bounding box center [532, 289] width 4 height 4
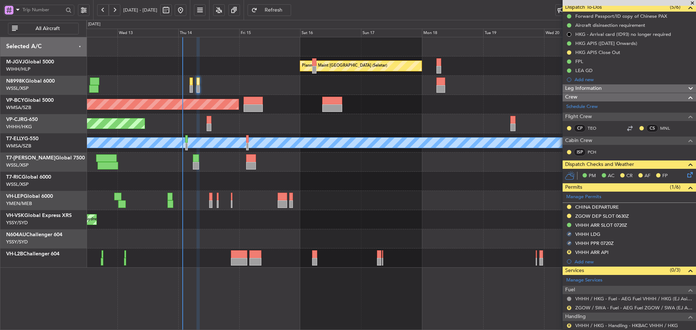
scroll to position [72, 0]
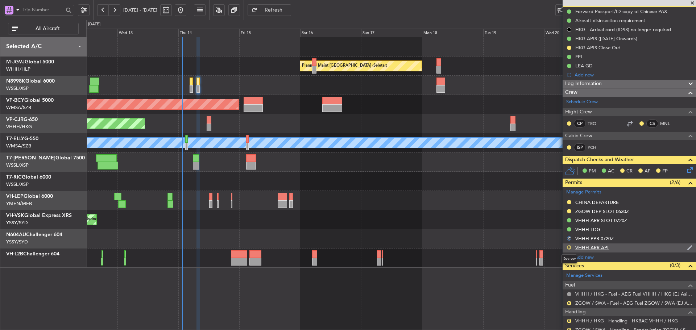
click at [568, 249] on button "R" at bounding box center [569, 247] width 4 height 4
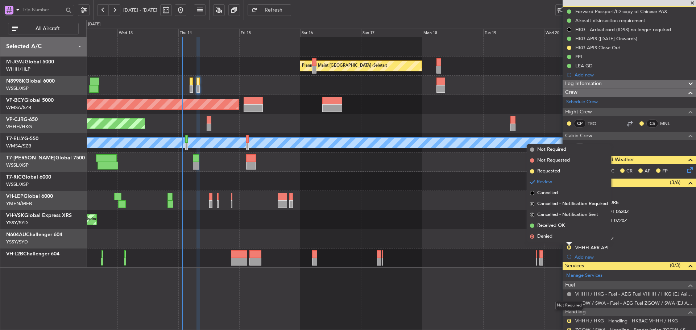
click at [569, 304] on div "Not Required" at bounding box center [569, 305] width 28 height 9
click at [569, 303] on button "R" at bounding box center [569, 303] width 4 height 4
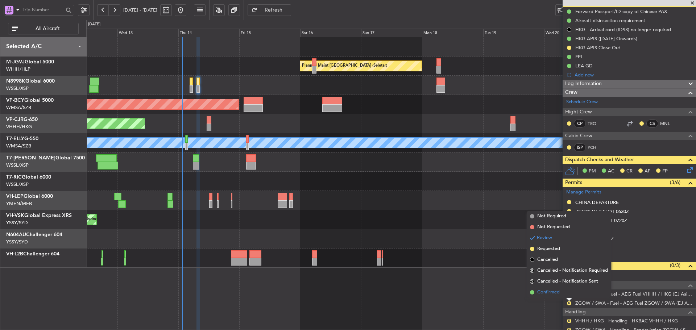
click at [533, 292] on span at bounding box center [532, 292] width 4 height 4
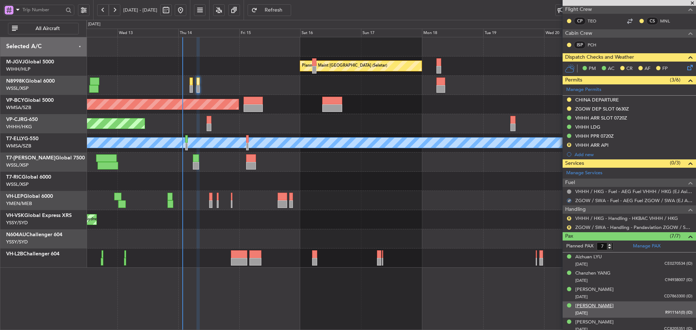
scroll to position [211, 0]
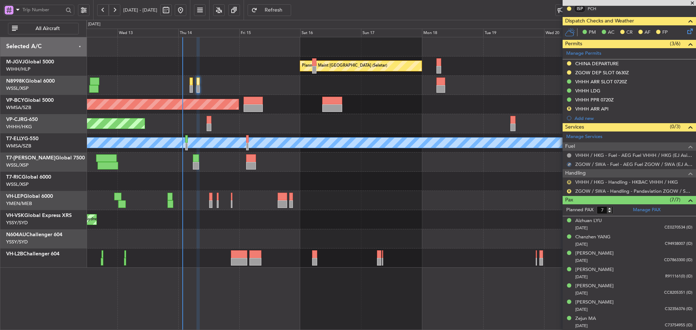
click at [569, 181] on button "R" at bounding box center [569, 182] width 4 height 4
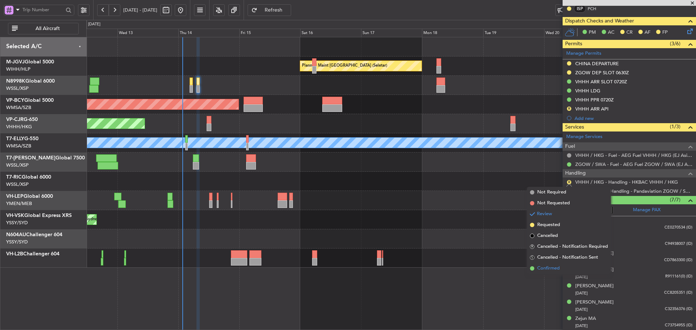
click at [531, 268] on span at bounding box center [532, 268] width 4 height 4
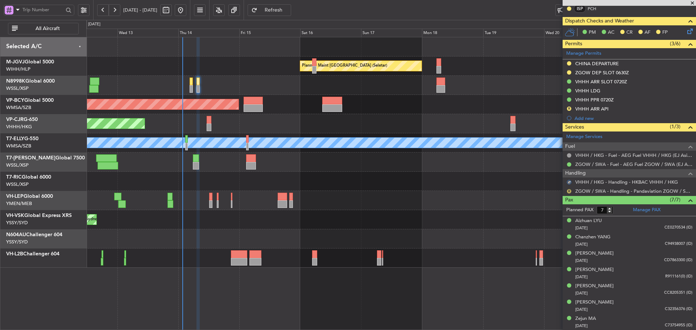
click at [569, 191] on button "R" at bounding box center [569, 191] width 4 height 4
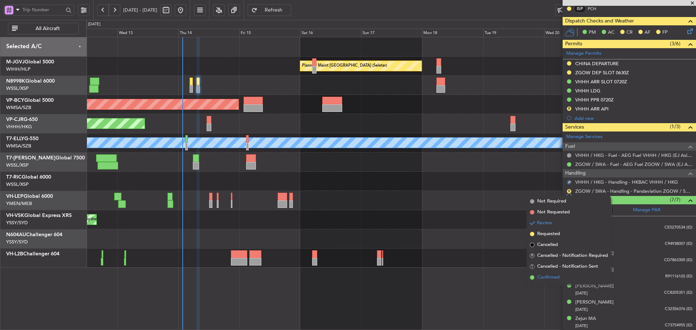
click at [532, 279] on span at bounding box center [532, 277] width 4 height 4
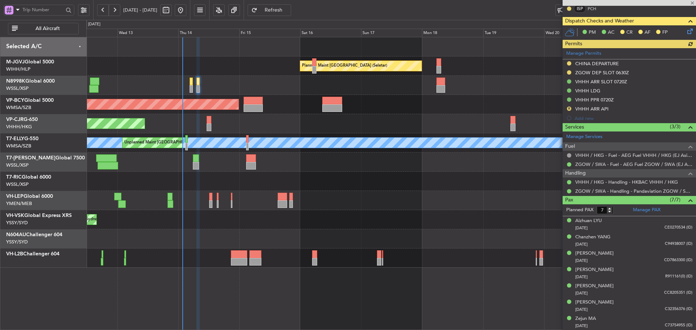
type input "[PERSON_NAME] (KYA)"
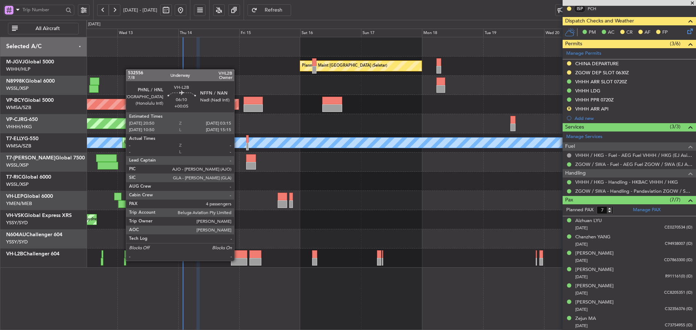
click at [237, 260] on div at bounding box center [239, 262] width 16 height 8
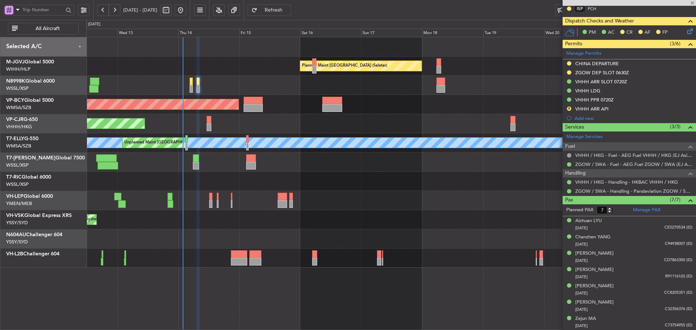
type input "+00:05"
type input "4"
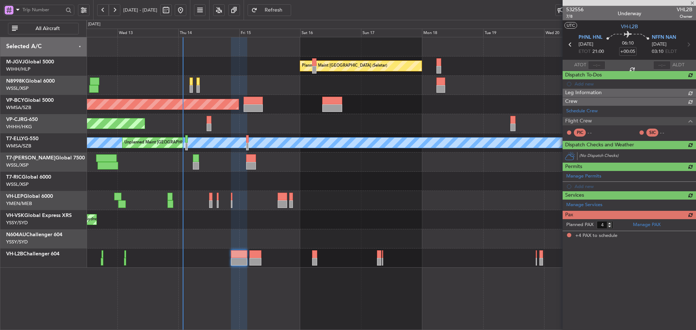
scroll to position [0, 0]
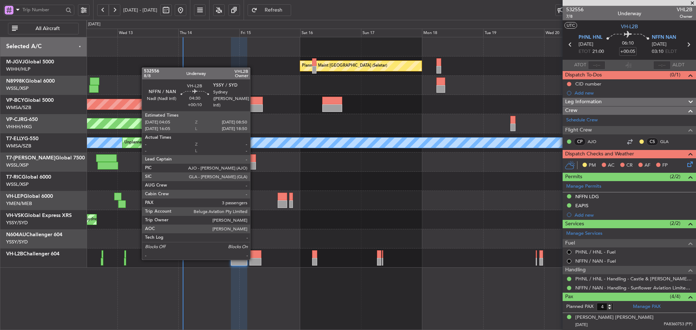
click at [253, 259] on div at bounding box center [255, 262] width 12 height 8
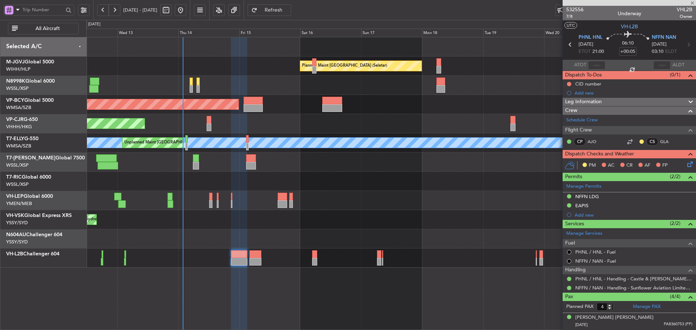
type input "+00:10"
type input "3"
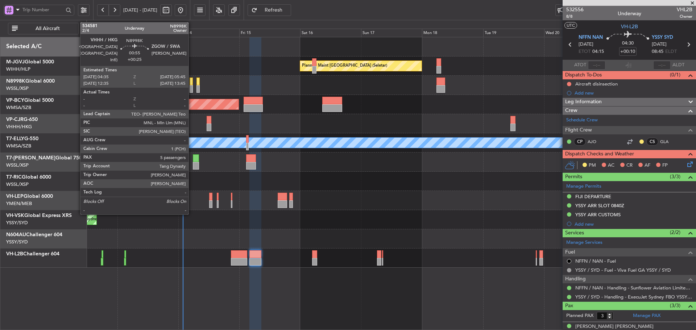
click at [192, 86] on div at bounding box center [191, 89] width 3 height 8
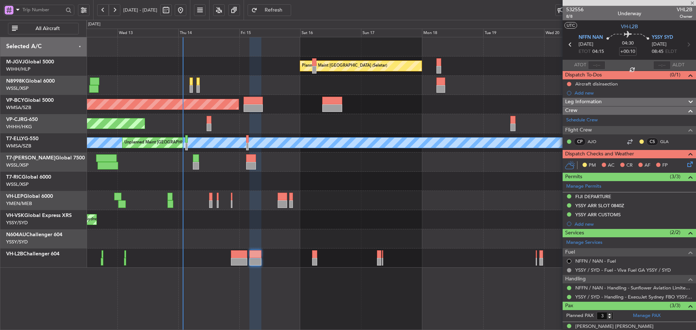
type input "+00:25"
type input "5"
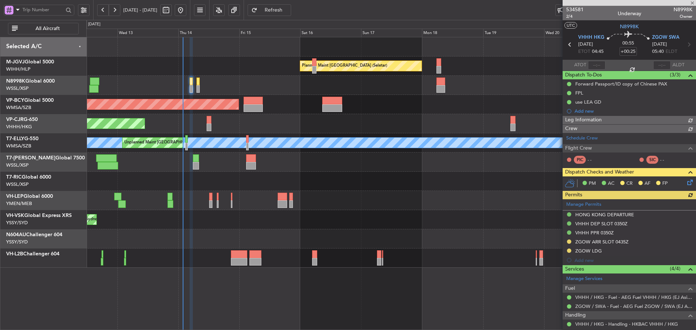
type input "[PERSON_NAME] (KYA)"
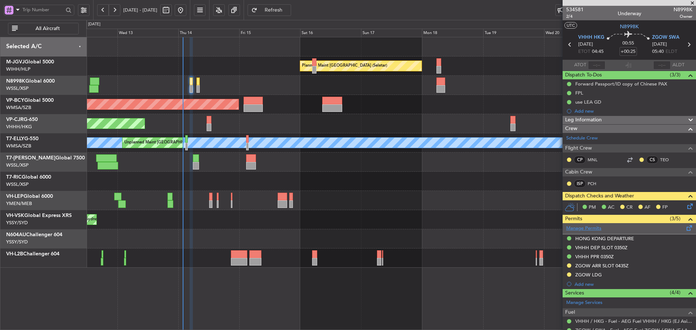
click at [579, 228] on link "Manage Permits" at bounding box center [583, 228] width 35 height 7
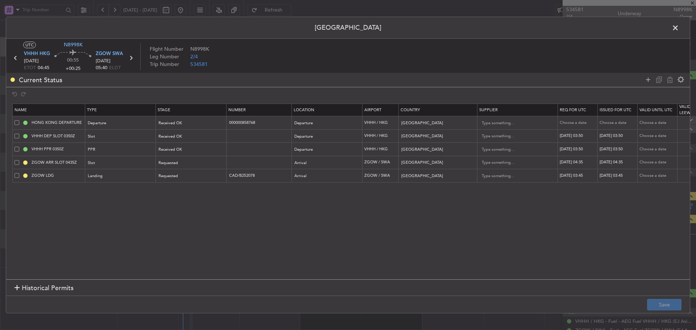
click at [584, 173] on div "14/08/2025 03:45" at bounding box center [579, 176] width 38 height 6
select select "8"
select select "2025"
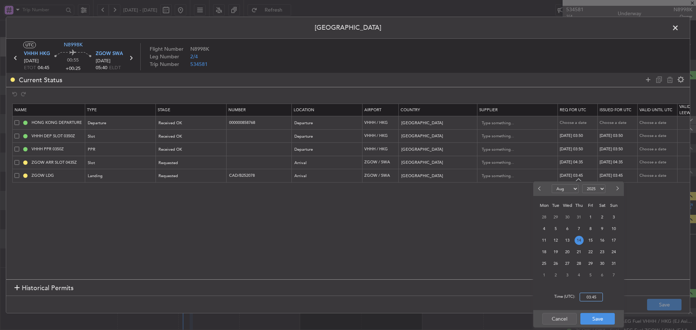
click at [589, 298] on input "03:45" at bounding box center [591, 297] width 23 height 9
type input "05:40"
click at [602, 320] on button "Save" at bounding box center [597, 319] width 34 height 12
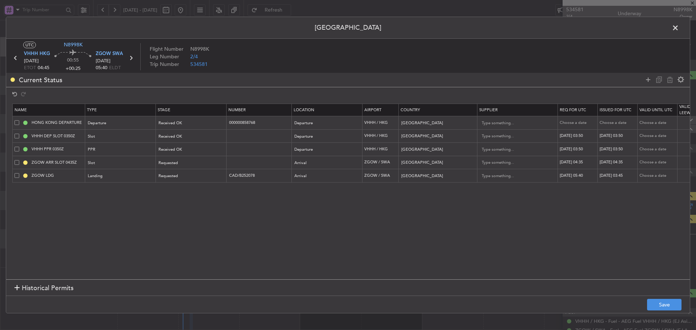
click at [613, 176] on div "14/08/2025 03:45" at bounding box center [618, 176] width 38 height 6
select select "8"
select select "2025"
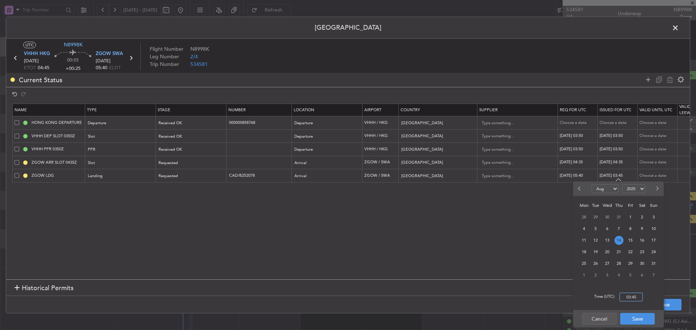
click at [631, 296] on input "03:45" at bounding box center [630, 297] width 23 height 9
type input "05:40"
click at [634, 321] on button "Save" at bounding box center [637, 319] width 34 height 12
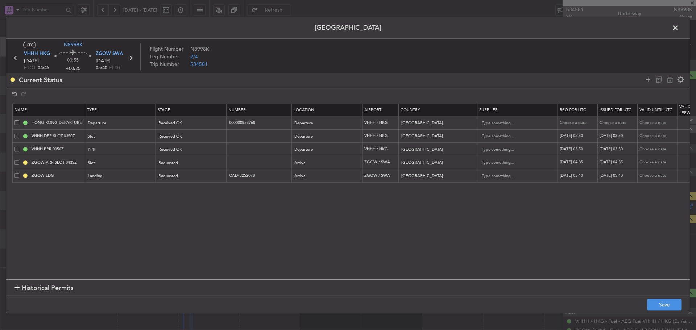
click at [586, 162] on div "14/08/2025 04:35" at bounding box center [579, 162] width 38 height 6
select select "8"
select select "2025"
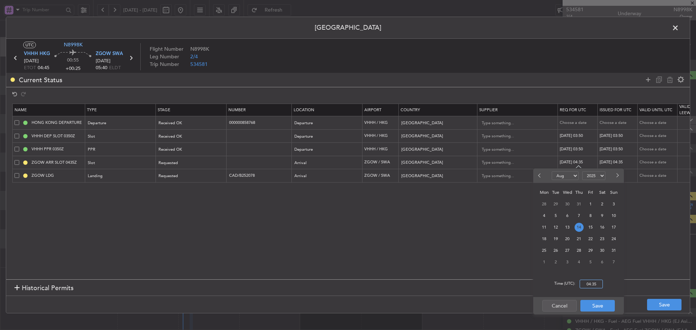
click at [591, 285] on input "04:35" at bounding box center [591, 284] width 23 height 9
type input "04:45"
click at [594, 307] on button "Save" at bounding box center [597, 306] width 34 height 12
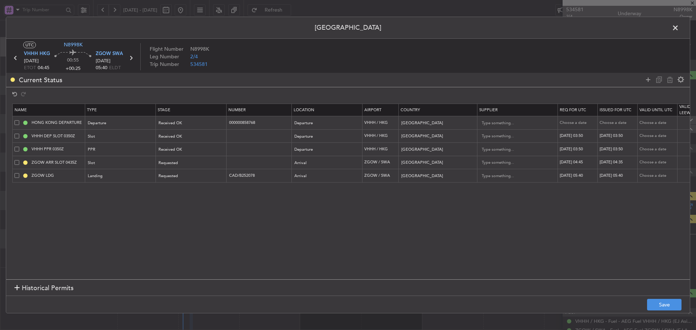
click at [611, 165] on div "14/08/2025 04:35" at bounding box center [618, 162] width 38 height 6
select select "8"
select select "2025"
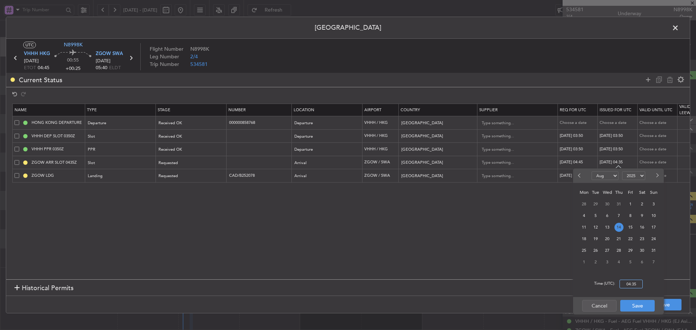
click at [628, 284] on input "04:35" at bounding box center [630, 284] width 23 height 9
click at [594, 308] on button "Cancel" at bounding box center [599, 306] width 34 height 12
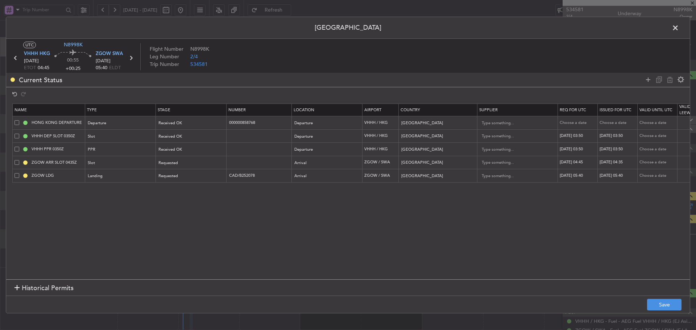
click at [587, 164] on div "[DATE] 04:45" at bounding box center [579, 162] width 38 height 6
select select "8"
select select "2025"
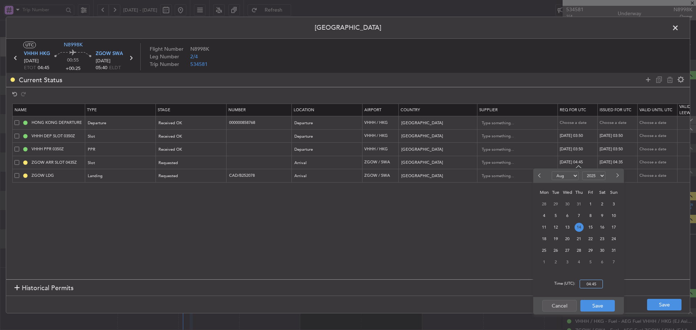
click at [591, 285] on input "04:45" at bounding box center [591, 284] width 23 height 9
type input "05:40"
click at [596, 306] on button "Save" at bounding box center [597, 306] width 34 height 12
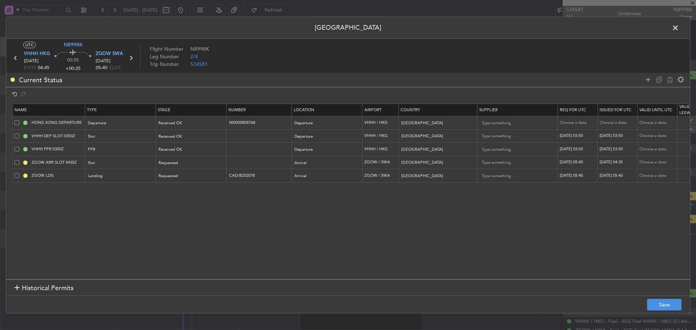
click at [628, 165] on div "14/08/2025 04:35" at bounding box center [618, 162] width 38 height 6
select select "8"
select select "2025"
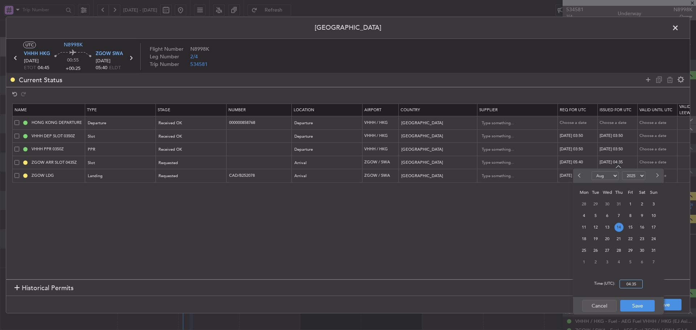
click at [631, 282] on input "04:35" at bounding box center [630, 284] width 23 height 9
type input "05:40"
click at [632, 308] on button "Save" at bounding box center [637, 306] width 34 height 12
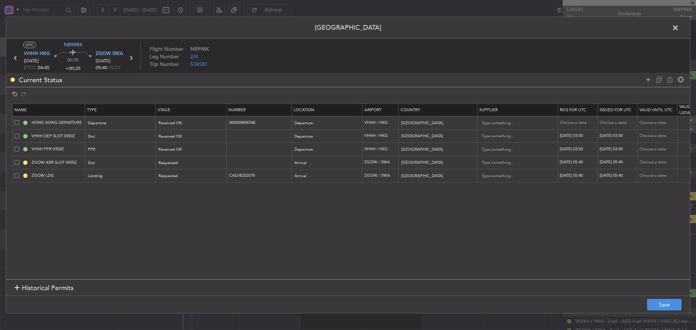
click at [579, 176] on div "[DATE] 05:40" at bounding box center [579, 176] width 38 height 6
select select "8"
select select "2025"
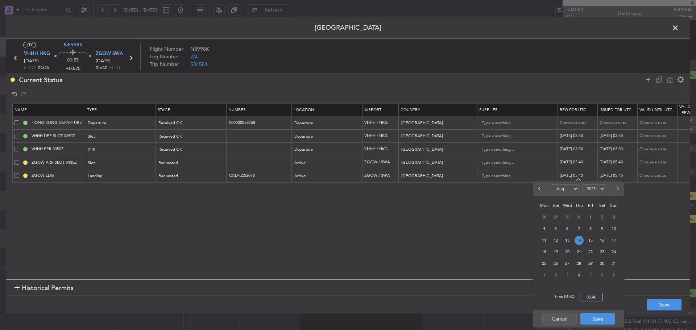
click at [591, 297] on input "05:40" at bounding box center [591, 297] width 23 height 9
type input "04:45"
click at [602, 320] on button "Save" at bounding box center [597, 319] width 34 height 12
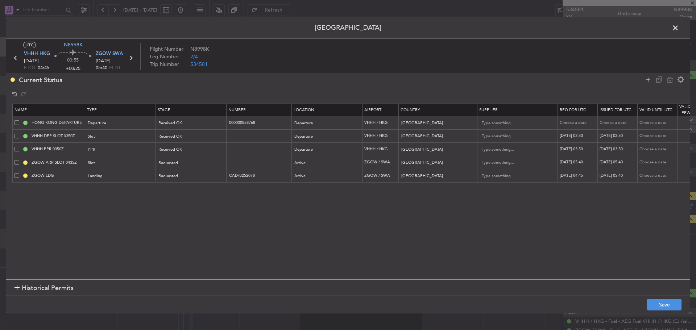
click at [613, 177] on div "[DATE] 05:40" at bounding box center [618, 176] width 38 height 6
select select "8"
select select "2025"
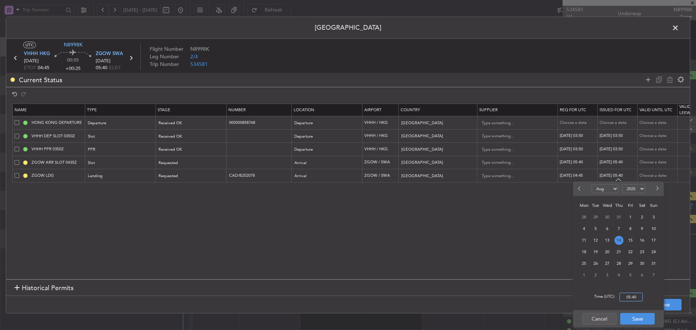
click at [628, 299] on input "05:40" at bounding box center [630, 297] width 23 height 9
type input "04:45"
click at [636, 320] on button "Save" at bounding box center [637, 319] width 34 height 12
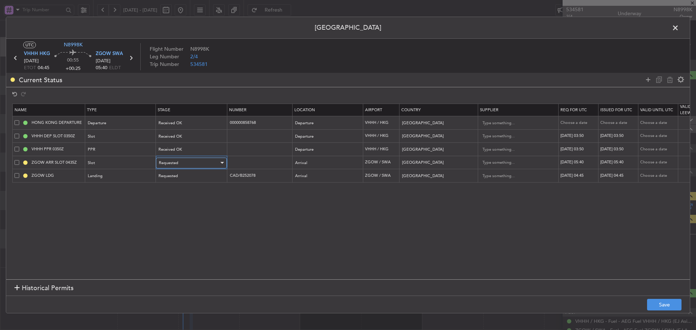
click at [192, 165] on div "Requested" at bounding box center [189, 163] width 60 height 11
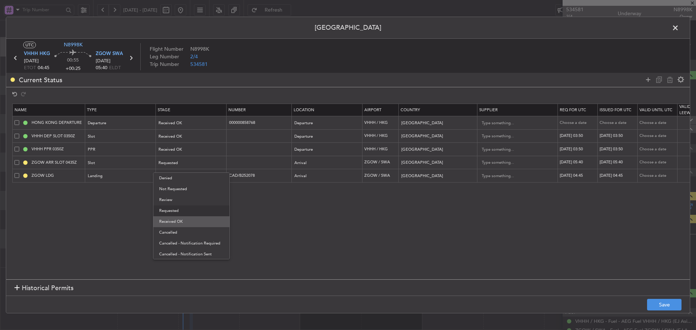
click at [184, 225] on span "Received OK" at bounding box center [191, 221] width 65 height 11
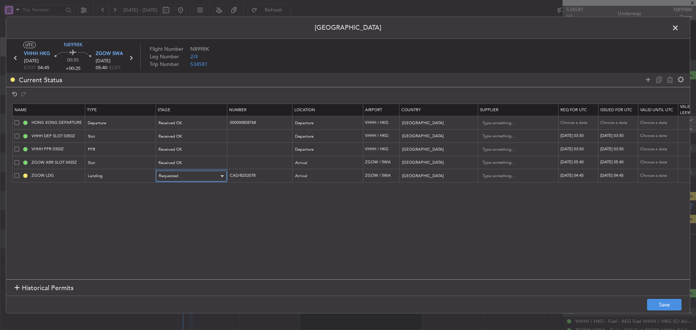
click at [185, 177] on div "Requested" at bounding box center [189, 176] width 60 height 11
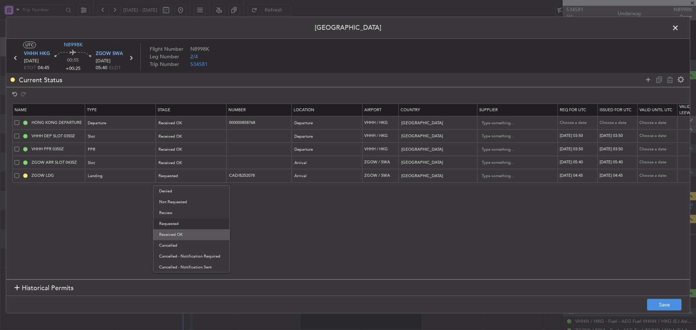
click at [183, 235] on span "Received OK" at bounding box center [191, 234] width 65 height 11
click at [656, 307] on button "Save" at bounding box center [664, 305] width 34 height 12
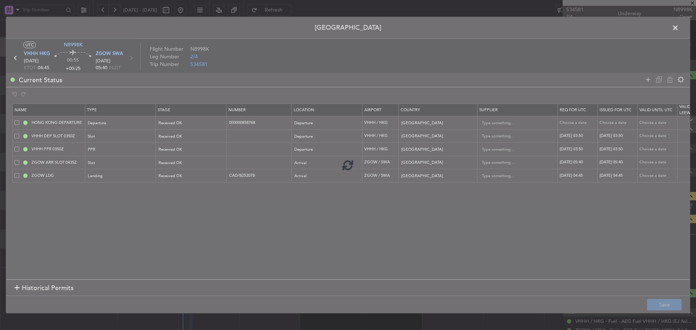
type input "ZGOW ARR SLOT 0540Z"
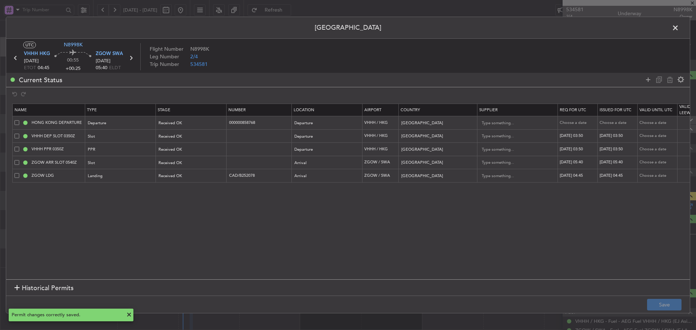
click at [132, 57] on icon at bounding box center [130, 57] width 9 height 9
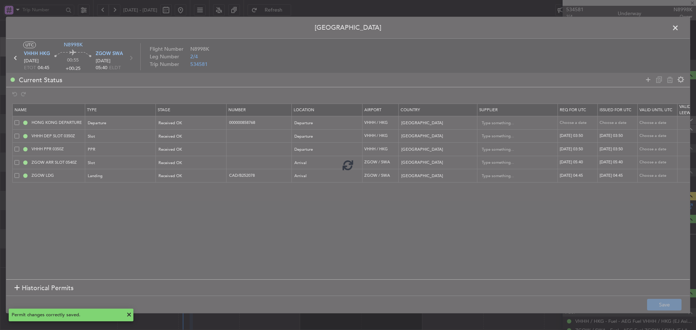
type input "+00:20"
type input "7"
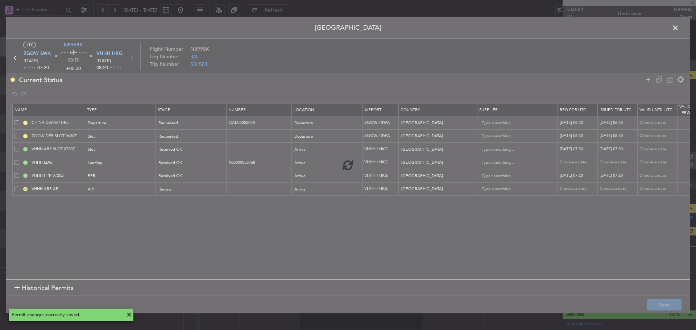
type input "[PERSON_NAME] (KYA)"
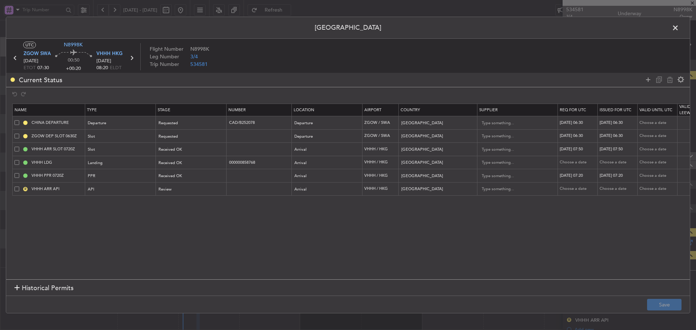
click at [578, 123] on div "[DATE] 06:30" at bounding box center [579, 123] width 38 height 6
select select "8"
select select "2025"
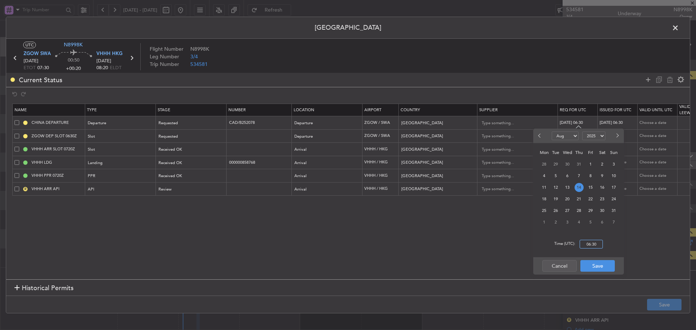
click at [590, 245] on input "06:30" at bounding box center [591, 244] width 23 height 9
type input "07:30"
click at [594, 266] on button "Save" at bounding box center [597, 266] width 34 height 12
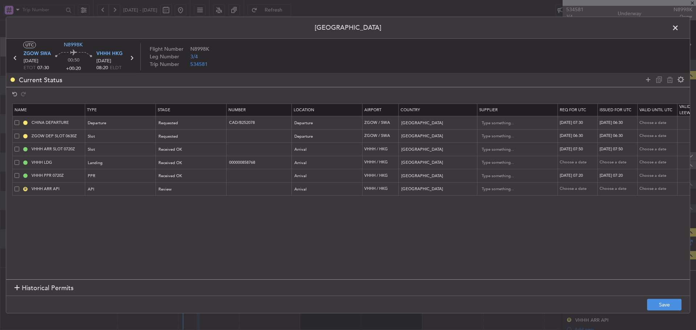
click at [628, 124] on div "[DATE] 06:30" at bounding box center [618, 123] width 38 height 6
select select "8"
select select "2025"
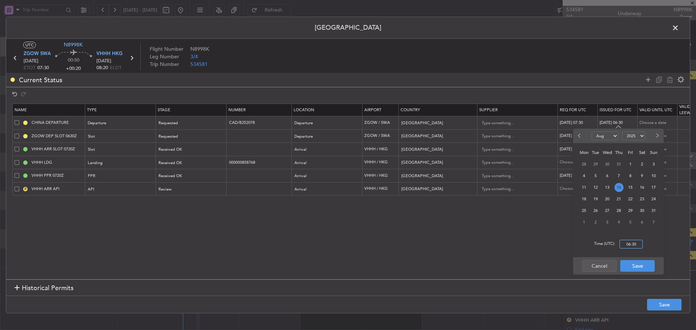
click at [627, 244] on input "06:30" at bounding box center [630, 244] width 23 height 9
type input "07:30"
click at [638, 267] on button "Save" at bounding box center [637, 266] width 34 height 12
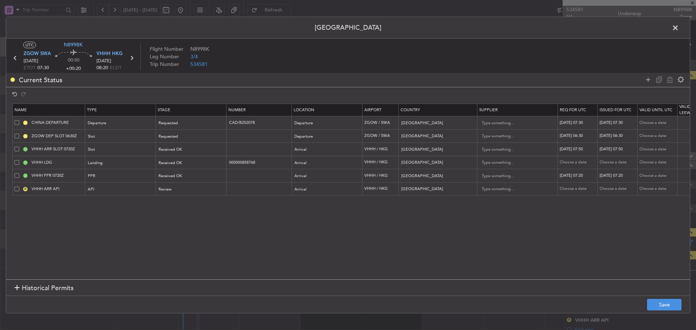
click at [577, 136] on div "[DATE] 06:30" at bounding box center [579, 136] width 38 height 6
select select "8"
select select "2025"
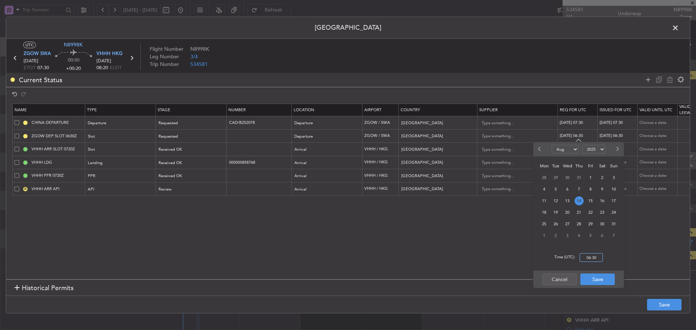
click at [591, 256] on input "06:30" at bounding box center [591, 257] width 23 height 9
type input "07:30"
click at [593, 276] on button "Save" at bounding box center [597, 280] width 34 height 12
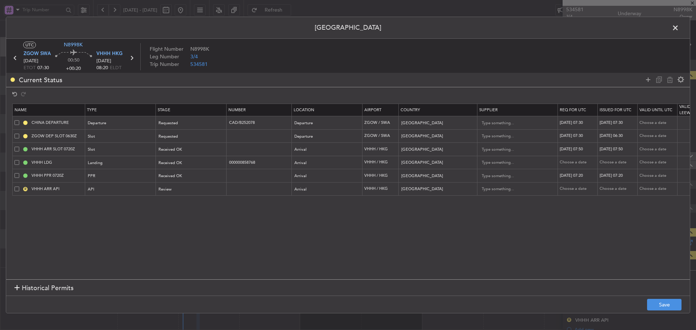
click at [617, 138] on div "[DATE] 06:30" at bounding box center [618, 136] width 38 height 6
select select "8"
select select "2025"
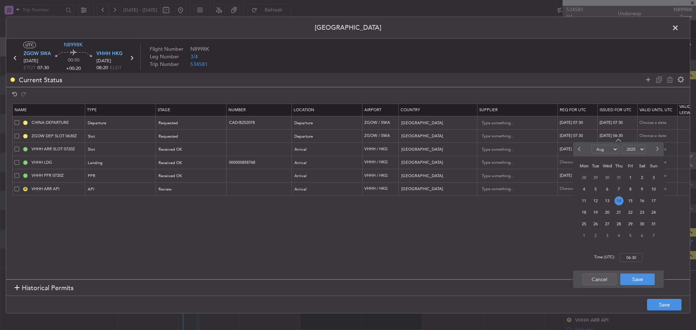
click at [627, 252] on div "Time (UTC): 06:30" at bounding box center [618, 258] width 91 height 26
click at [629, 257] on input "06:30" at bounding box center [630, 257] width 23 height 9
type input "07:30"
click at [631, 282] on button "Save" at bounding box center [637, 280] width 34 height 12
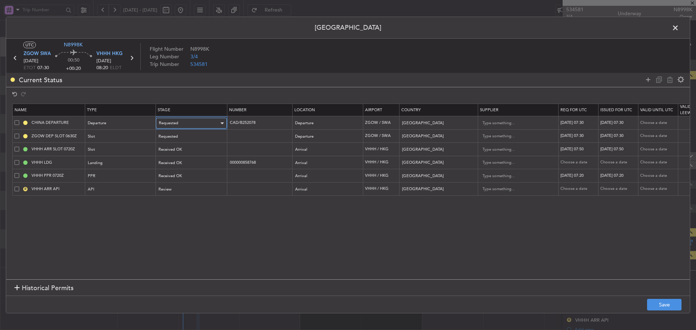
click at [178, 122] on span "Requested" at bounding box center [169, 122] width 20 height 5
click at [177, 180] on span "Received OK" at bounding box center [191, 182] width 65 height 11
click at [182, 139] on div "Requested" at bounding box center [189, 136] width 60 height 11
click at [183, 196] on span "Received OK" at bounding box center [191, 195] width 65 height 11
click at [650, 303] on button "Save" at bounding box center [664, 305] width 34 height 12
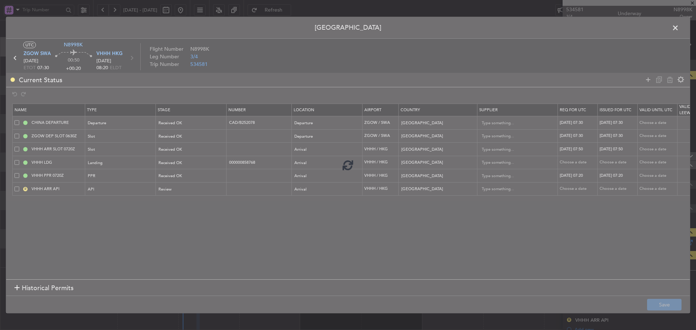
type input "ZGOW DEP SLOT 0730Z"
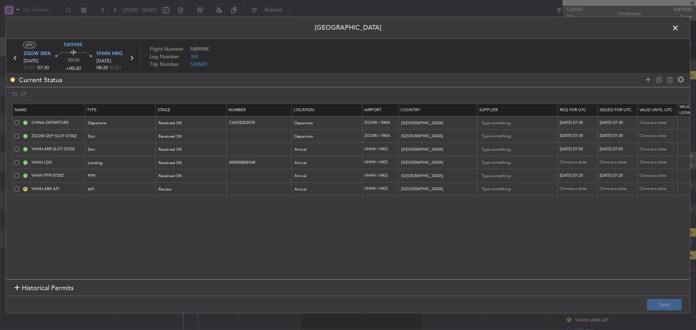
drag, startPoint x: 676, startPoint y: 30, endPoint x: 674, endPoint y: 37, distance: 7.5
click at [679, 30] on span at bounding box center [679, 29] width 0 height 14
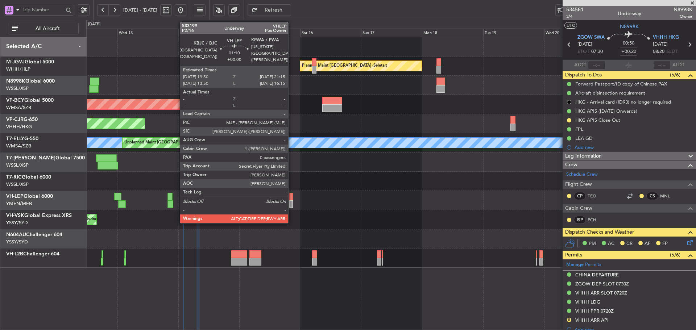
click at [291, 202] on div at bounding box center [291, 204] width 4 height 8
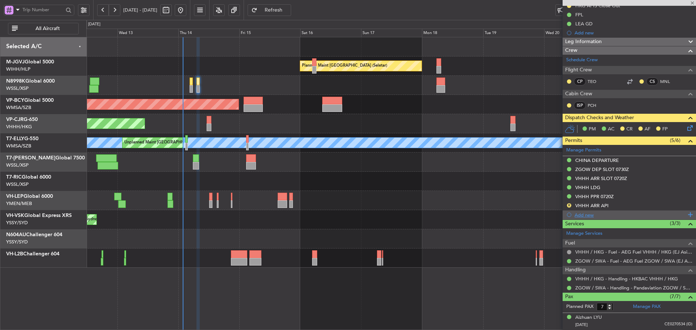
scroll to position [145, 0]
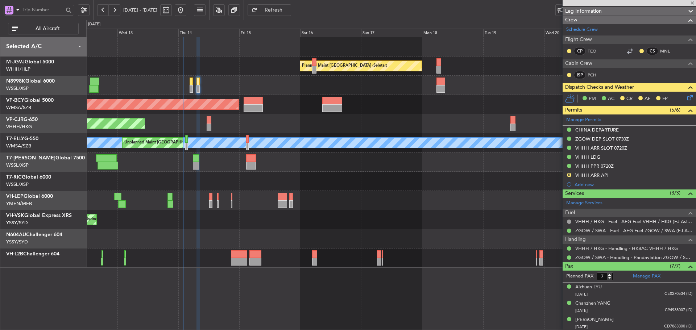
type input "0"
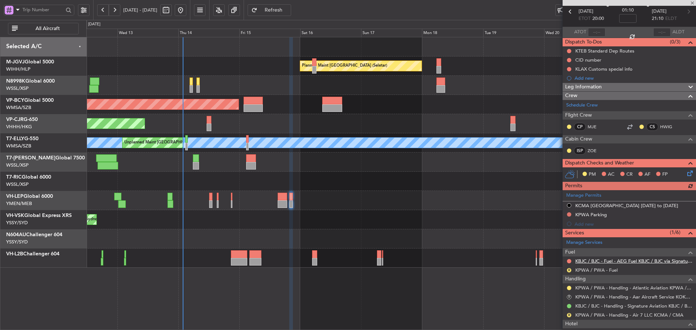
scroll to position [61, 0]
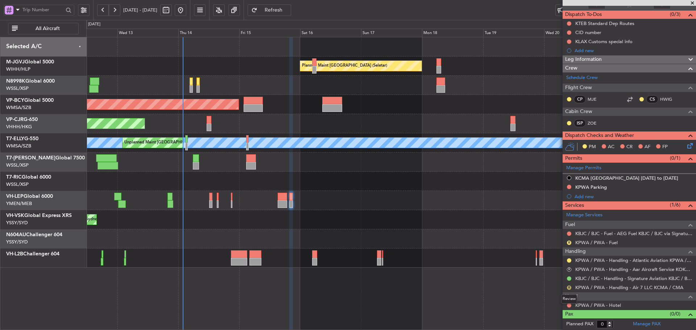
click at [568, 288] on button "R" at bounding box center [569, 288] width 4 height 4
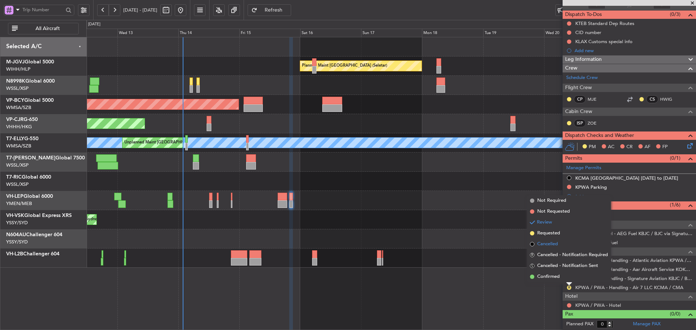
click at [531, 245] on span at bounding box center [532, 244] width 4 height 4
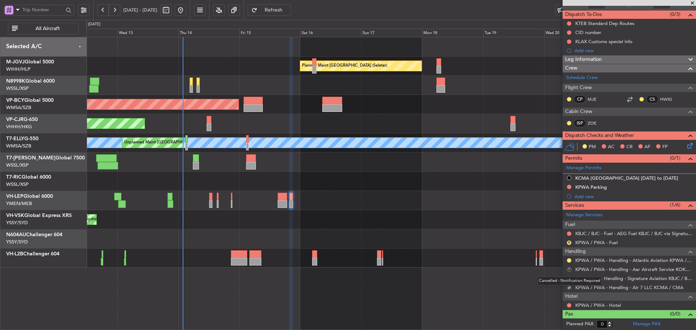
click at [568, 270] on button "R" at bounding box center [569, 269] width 4 height 4
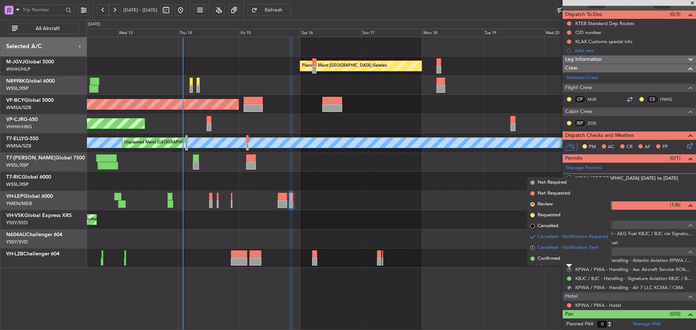
click at [531, 249] on span "S" at bounding box center [532, 248] width 4 height 4
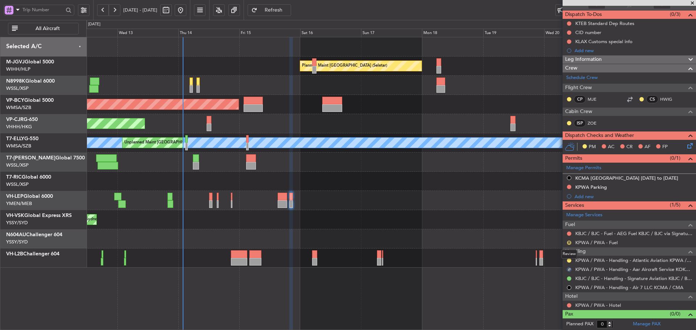
click at [569, 243] on button "R" at bounding box center [569, 243] width 4 height 4
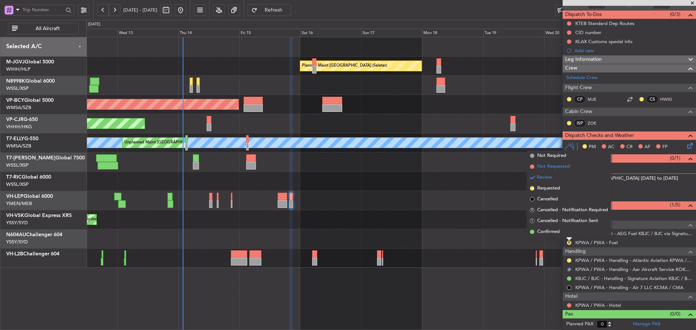
click at [531, 165] on span at bounding box center [532, 167] width 4 height 4
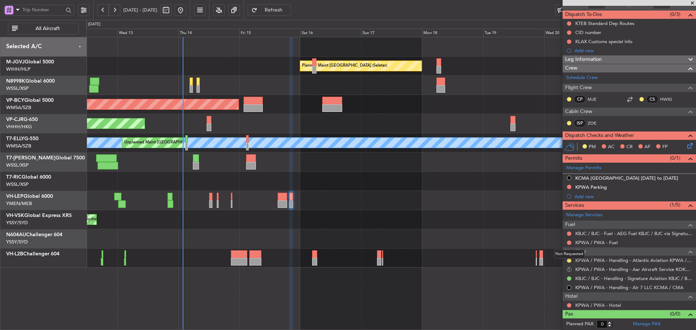
click at [568, 243] on button at bounding box center [569, 243] width 4 height 4
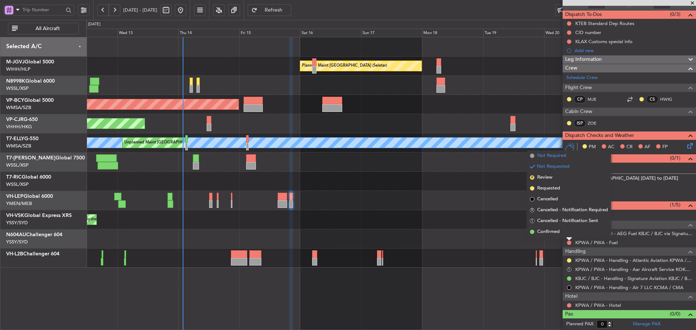
click at [531, 154] on span at bounding box center [532, 156] width 4 height 4
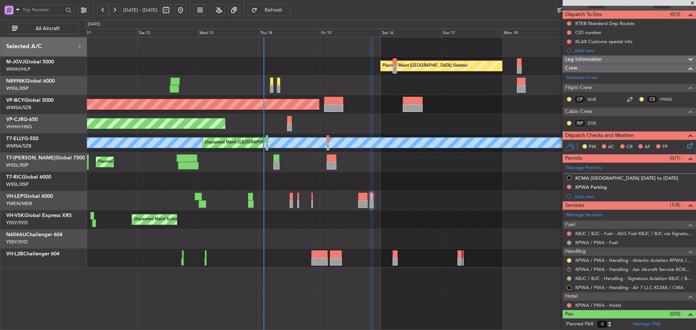
click at [317, 188] on div "Planned Maint [GEOGRAPHIC_DATA] (Seletar) Planned Maint [GEOGRAPHIC_DATA] (Sult…" at bounding box center [390, 152] width 609 height 231
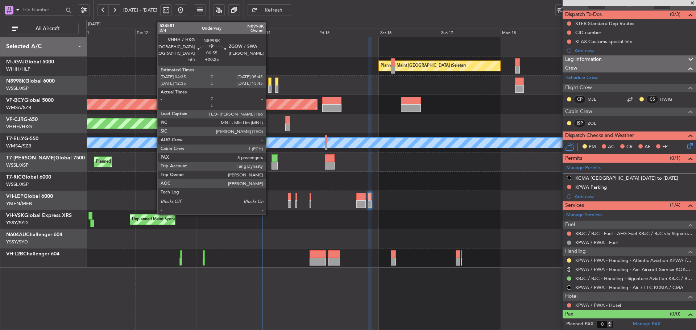
click at [269, 83] on div at bounding box center [269, 82] width 3 height 8
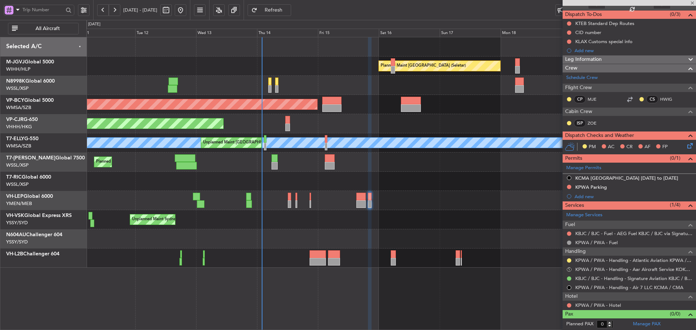
type input "+00:25"
type input "5"
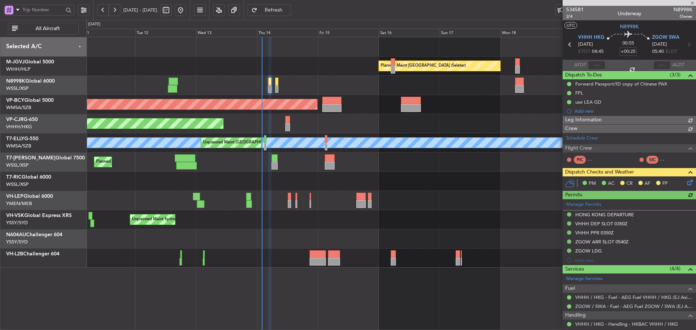
type input "[PERSON_NAME] (KYA)"
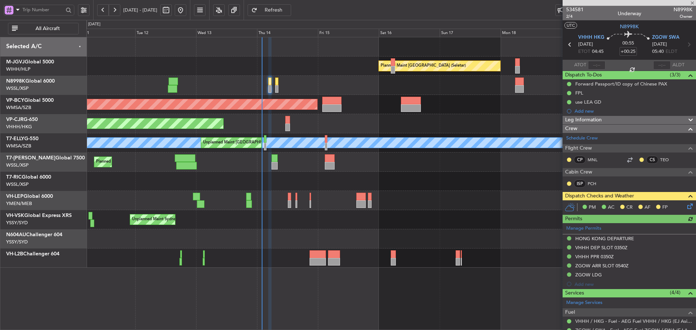
click at [686, 207] on icon at bounding box center [689, 205] width 6 height 6
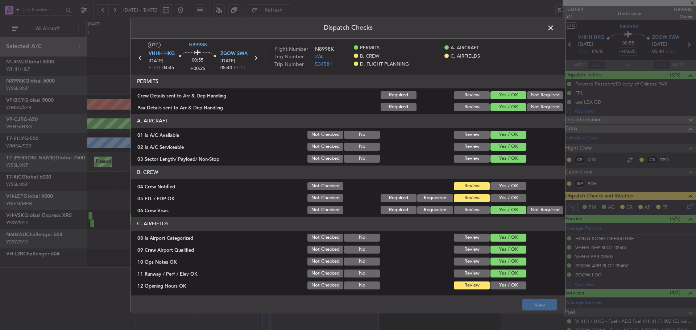
click at [497, 188] on button "Yes / OK" at bounding box center [508, 186] width 36 height 8
click at [493, 196] on button "Yes / OK" at bounding box center [508, 198] width 36 height 8
click at [499, 284] on button "Yes / OK" at bounding box center [508, 286] width 36 height 8
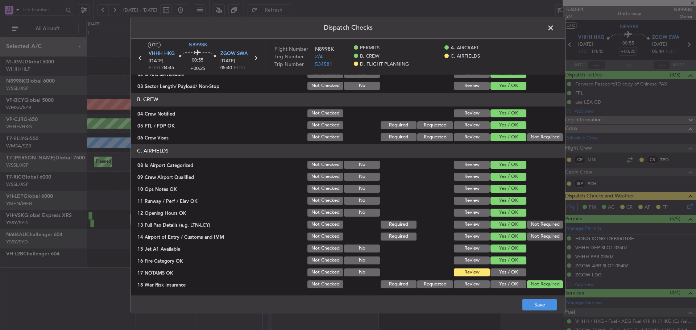
scroll to position [145, 0]
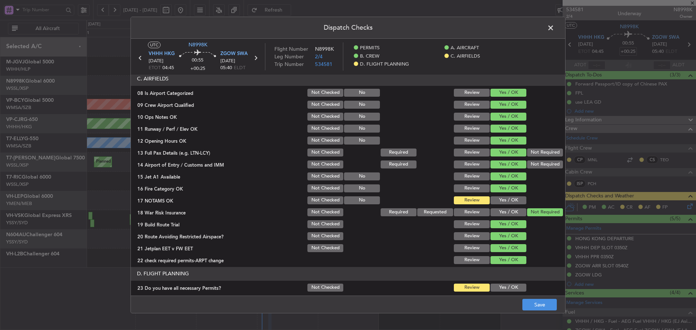
drag, startPoint x: 497, startPoint y: 196, endPoint x: 498, endPoint y: 203, distance: 6.6
click at [498, 197] on button "Yes / OK" at bounding box center [508, 200] width 36 height 8
click at [498, 203] on button "Yes / OK" at bounding box center [508, 200] width 36 height 8
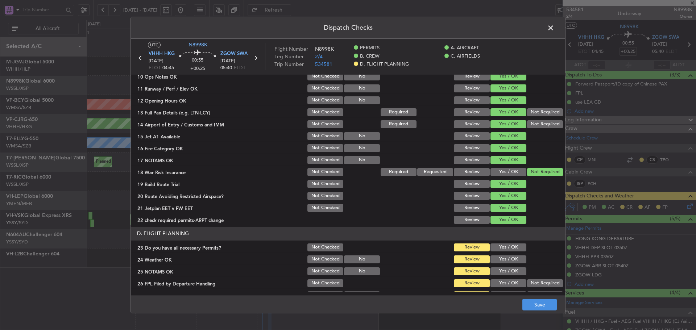
scroll to position [232, 0]
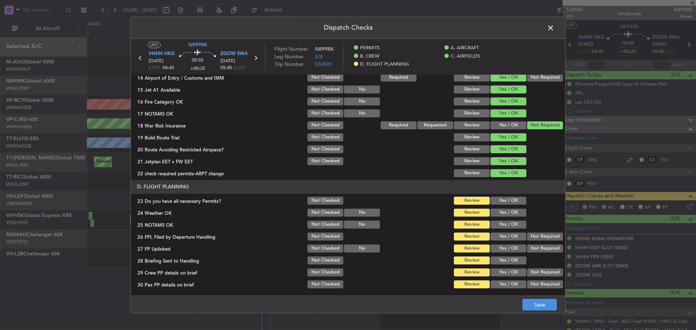
click at [497, 198] on button "Yes / OK" at bounding box center [508, 201] width 36 height 8
drag, startPoint x: 495, startPoint y: 214, endPoint x: 495, endPoint y: 224, distance: 9.4
click at [495, 215] on button "Yes / OK" at bounding box center [508, 213] width 36 height 8
drag, startPoint x: 495, startPoint y: 224, endPoint x: 496, endPoint y: 233, distance: 9.5
click at [495, 227] on button "Yes / OK" at bounding box center [508, 225] width 36 height 8
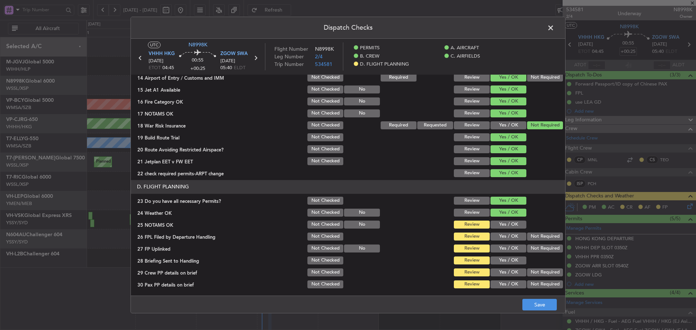
click at [496, 233] on button "Yes / OK" at bounding box center [508, 237] width 36 height 8
drag, startPoint x: 496, startPoint y: 240, endPoint x: 497, endPoint y: 249, distance: 9.1
click at [496, 241] on div "Yes / OK" at bounding box center [507, 237] width 37 height 10
drag, startPoint x: 497, startPoint y: 249, endPoint x: 498, endPoint y: 262, distance: 13.4
click at [497, 251] on button "Yes / OK" at bounding box center [508, 249] width 36 height 8
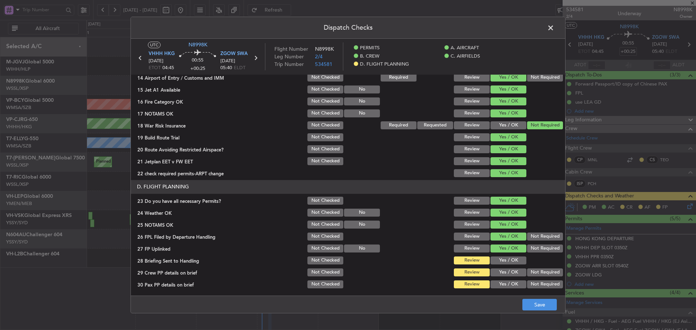
drag, startPoint x: 498, startPoint y: 262, endPoint x: 498, endPoint y: 272, distance: 9.8
click at [498, 263] on button "Yes / OK" at bounding box center [508, 261] width 36 height 8
drag, startPoint x: 498, startPoint y: 272, endPoint x: 498, endPoint y: 277, distance: 4.4
click at [498, 273] on button "Yes / OK" at bounding box center [508, 273] width 36 height 8
click at [498, 282] on button "Yes / OK" at bounding box center [508, 285] width 36 height 8
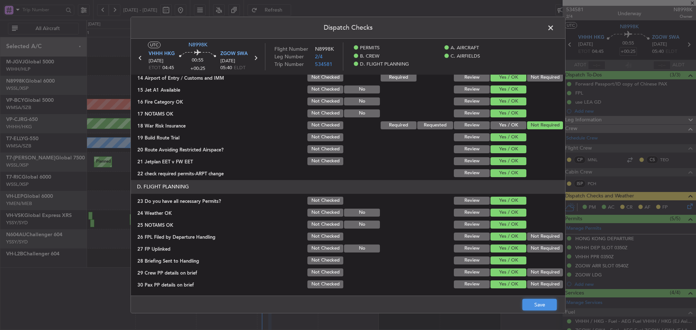
drag, startPoint x: 528, startPoint y: 304, endPoint x: 531, endPoint y: 300, distance: 4.2
click at [531, 304] on button "Save" at bounding box center [539, 305] width 34 height 12
click at [554, 29] on span at bounding box center [554, 29] width 0 height 14
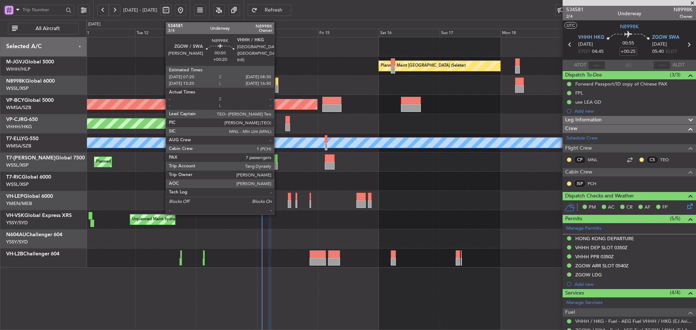
click at [277, 86] on div at bounding box center [276, 89] width 3 height 8
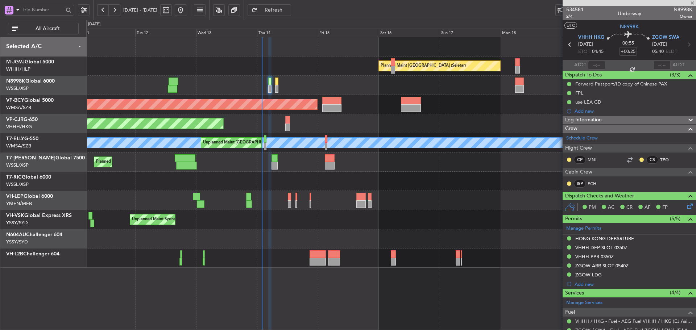
type input "+00:20"
type input "7"
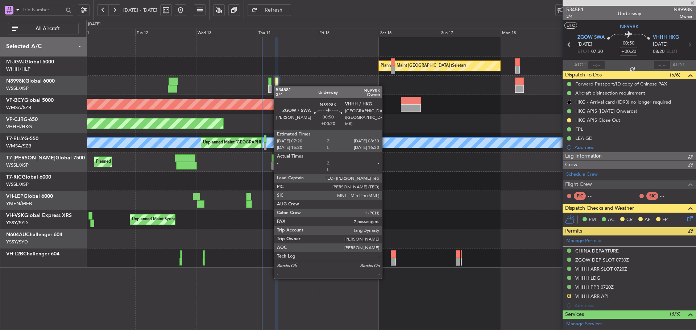
type input "[PERSON_NAME] (KYA)"
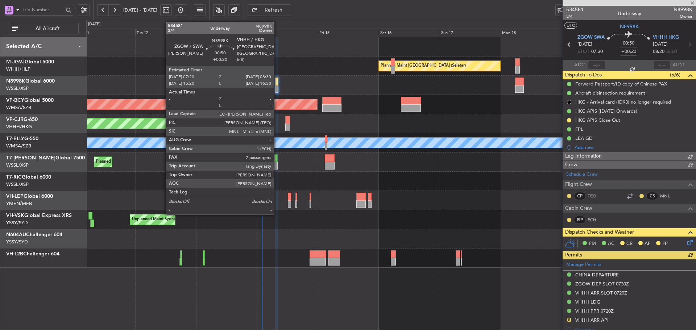
type input "[PERSON_NAME] (KYA)"
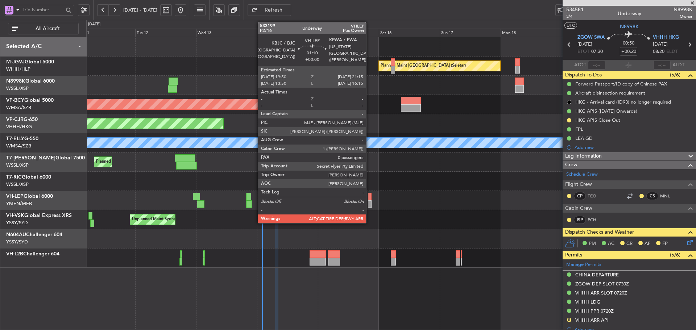
click at [369, 200] on div at bounding box center [370, 197] width 4 height 8
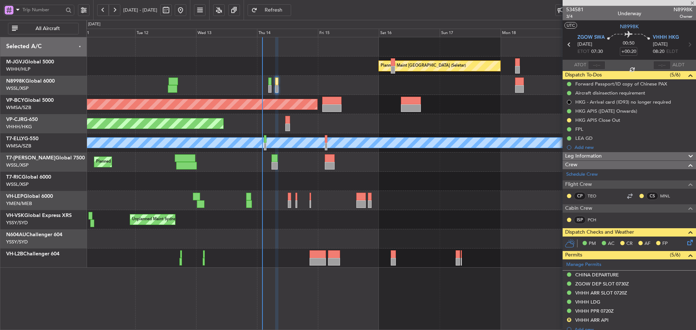
type input "0"
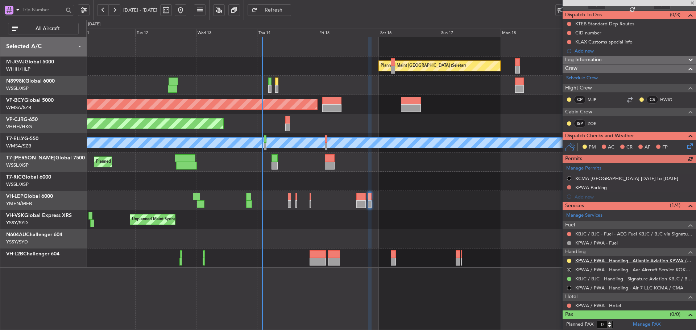
scroll to position [61, 0]
click at [619, 260] on link "KPWA / PWA - Handling - Atlantic Aviation KPWA / PWA" at bounding box center [633, 260] width 117 height 6
click at [593, 261] on link "KPWA / PWA - Handling - Atlantic Aviation KPWA / PWA" at bounding box center [633, 260] width 117 height 6
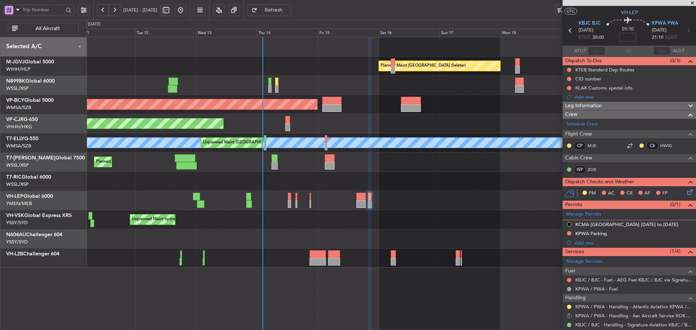
scroll to position [0, 0]
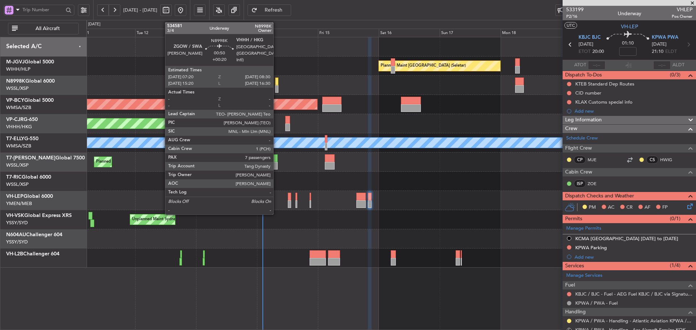
click at [277, 86] on div at bounding box center [276, 89] width 3 height 8
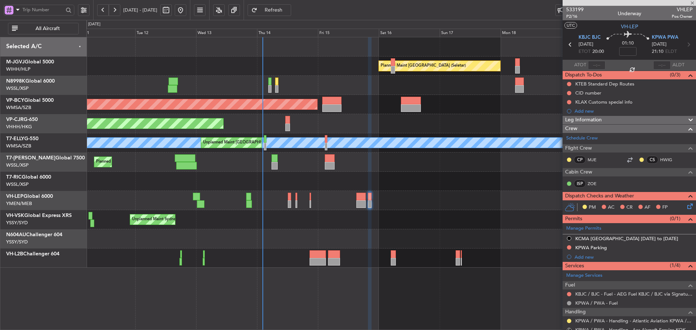
type input "+00:20"
type input "7"
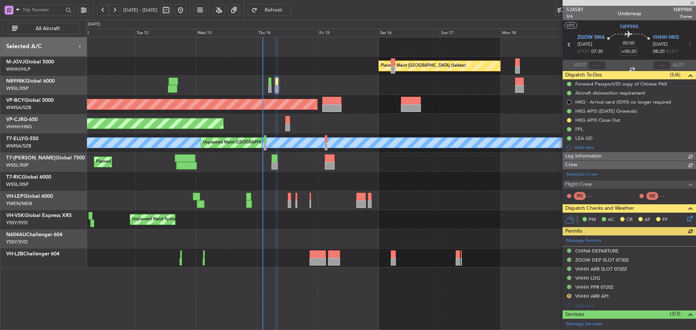
type input "[PERSON_NAME] (KYA)"
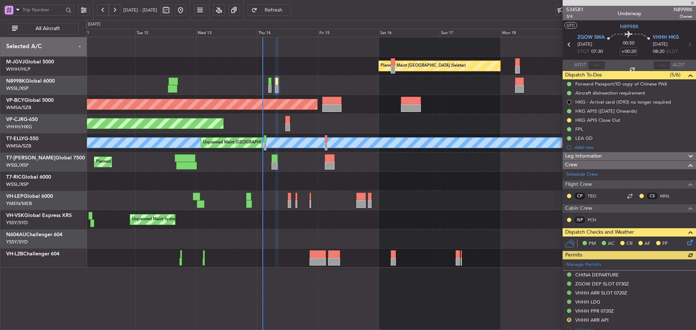
type input "[PERSON_NAME] (KYA)"
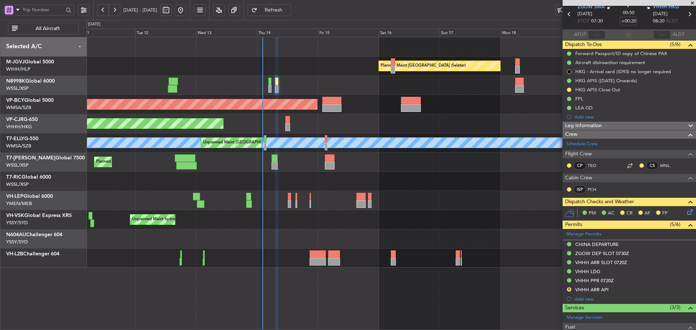
scroll to position [30, 0]
type input "[PERSON_NAME] (KYA)"
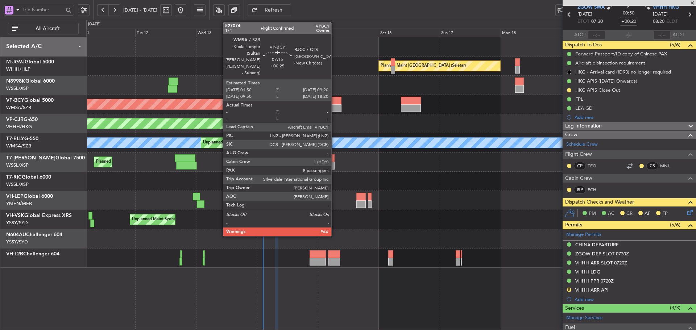
click at [335, 108] on div at bounding box center [331, 108] width 19 height 8
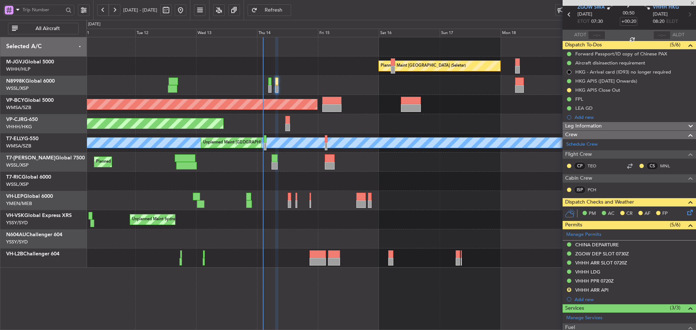
type input "+00:25"
type input "5"
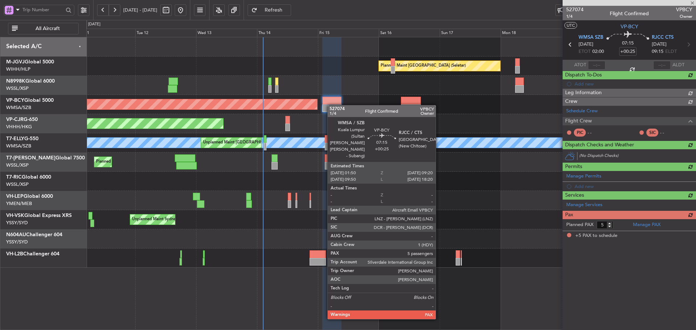
scroll to position [0, 0]
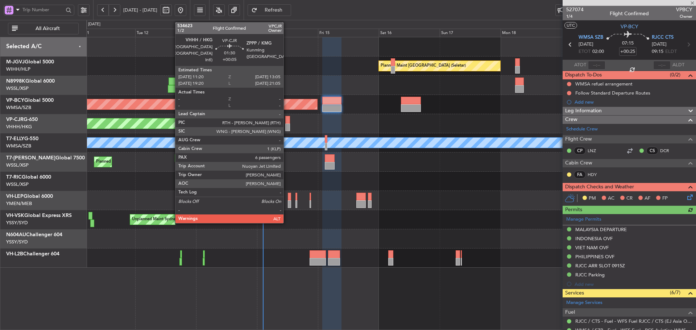
click at [287, 125] on div at bounding box center [287, 128] width 5 height 8
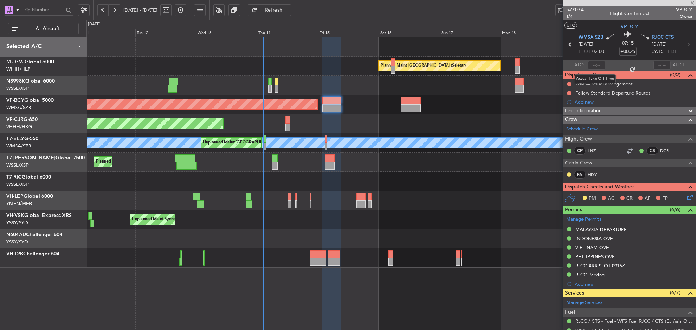
type input "+00:05"
type input "6"
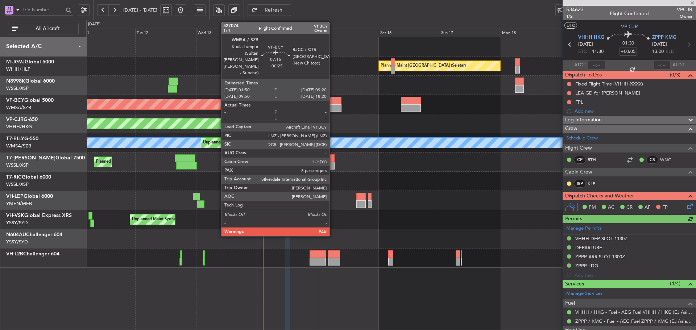
click at [333, 104] on div at bounding box center [331, 101] width 19 height 8
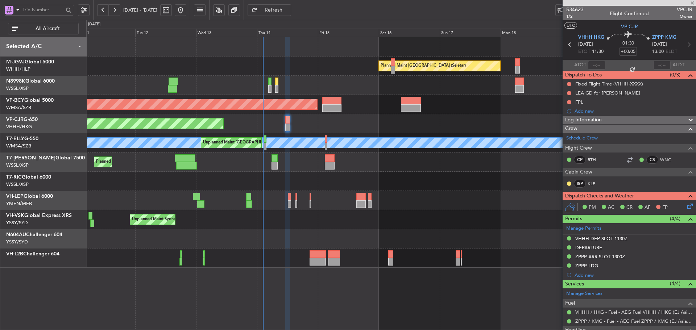
type input "+00:25"
type input "5"
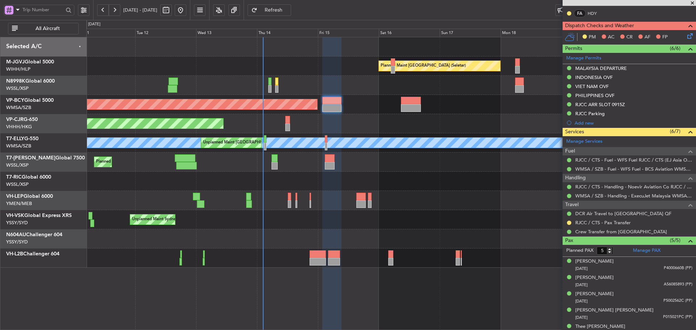
scroll to position [169, 0]
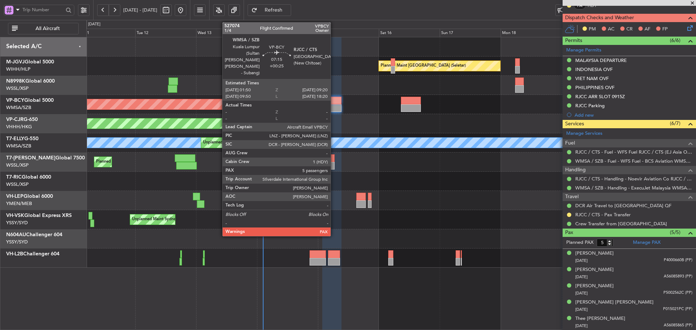
click at [334, 108] on div at bounding box center [331, 108] width 19 height 8
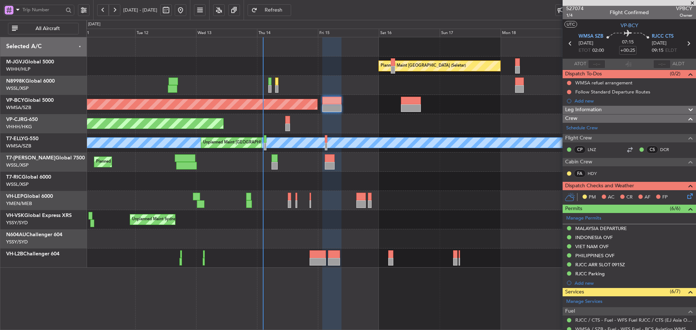
scroll to position [0, 0]
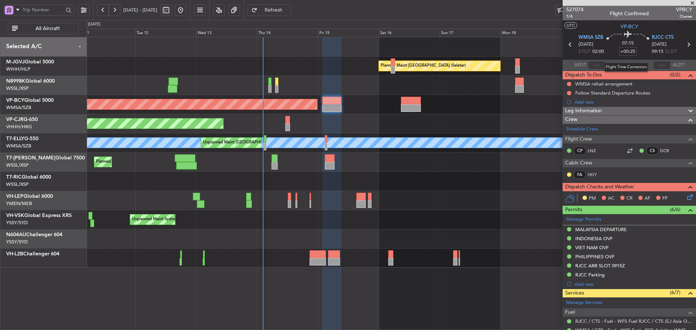
click at [626, 51] on input "+00:25" at bounding box center [627, 51] width 17 height 9
click at [614, 48] on div "07:15 30" at bounding box center [628, 44] width 48 height 27
type input "+00:30"
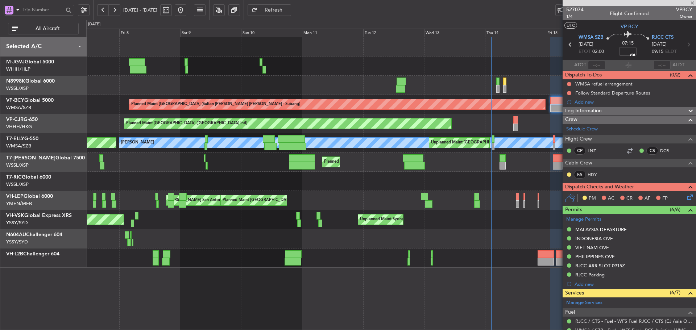
click at [474, 130] on div "Planned Maint [GEOGRAPHIC_DATA] ([GEOGRAPHIC_DATA] Intl)" at bounding box center [390, 123] width 609 height 19
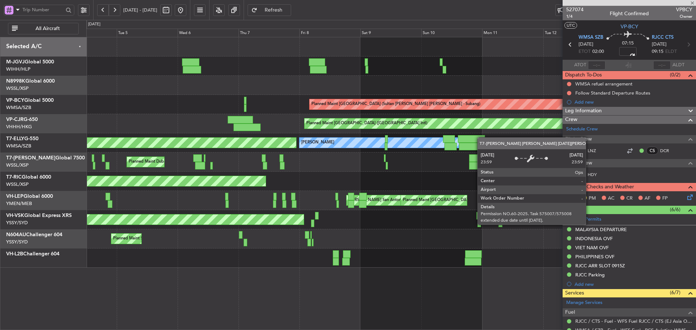
click at [494, 137] on div "[PERSON_NAME] Unplanned Maint [GEOGRAPHIC_DATA] (Sultan [PERSON_NAME] [PERSON_N…" at bounding box center [390, 142] width 609 height 19
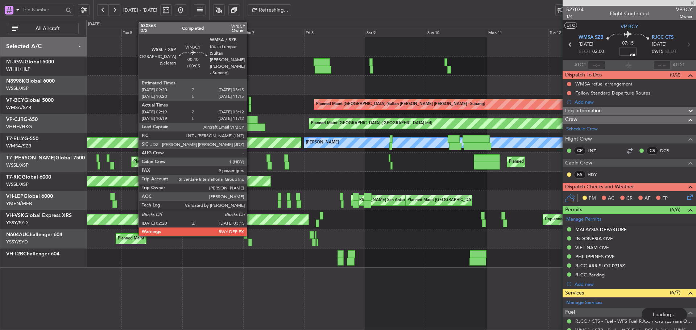
click at [250, 107] on div at bounding box center [250, 108] width 3 height 8
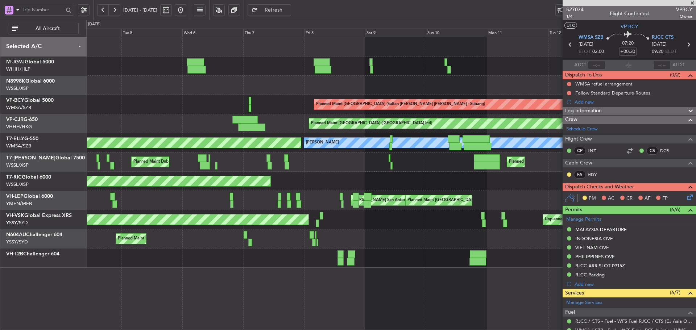
click at [186, 10] on button at bounding box center [181, 10] width 12 height 12
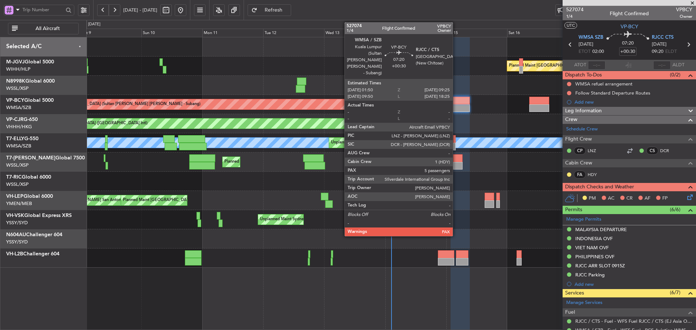
click at [456, 107] on div at bounding box center [461, 108] width 20 height 8
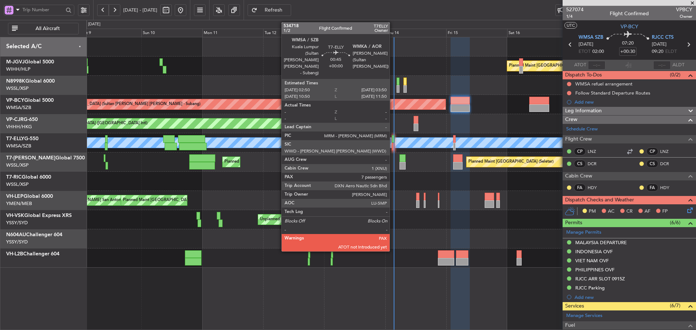
click at [393, 144] on div at bounding box center [393, 147] width 3 height 8
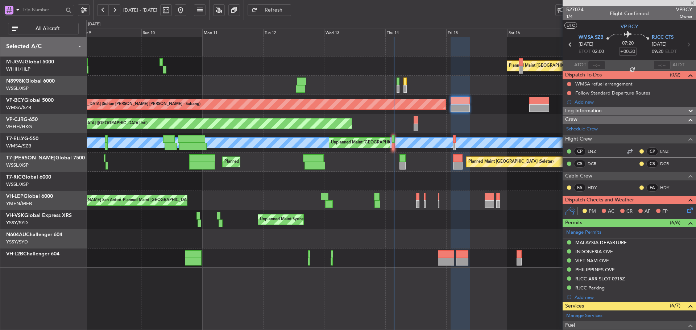
type input "7"
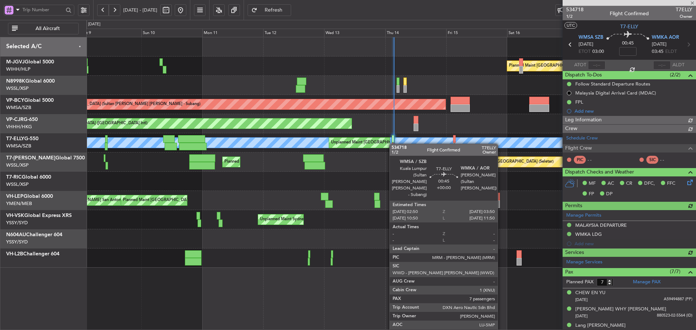
type input "[PERSON_NAME] (KYA)"
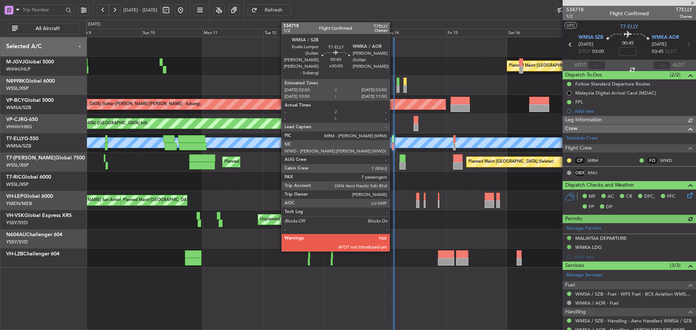
type input "[PERSON_NAME] (KYA)"
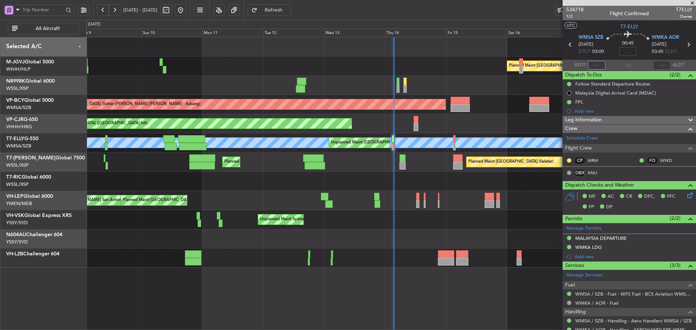
click at [595, 66] on input "text" at bounding box center [596, 65] width 17 height 9
click at [565, 54] on section "WMSA SZB [DATE] ETOT 03:00 00:45 WMKA AOR [DATE] 03:45 ELDT" at bounding box center [628, 45] width 133 height 29
type input "03:24"
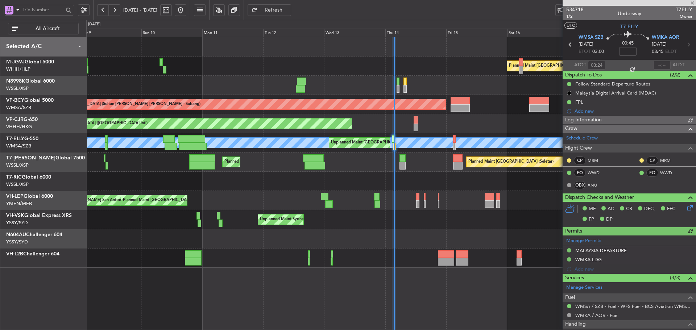
type input "[PERSON_NAME] (KYA)"
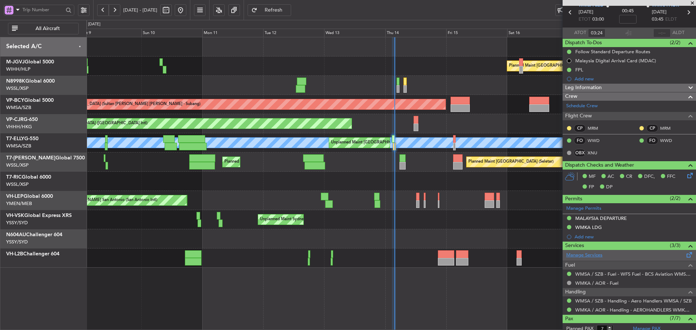
scroll to position [145, 0]
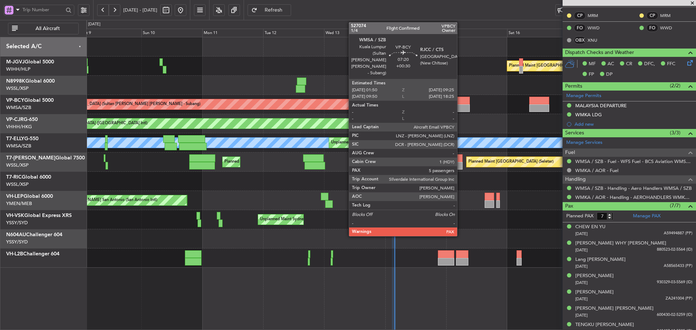
click at [460, 111] on div at bounding box center [461, 108] width 20 height 8
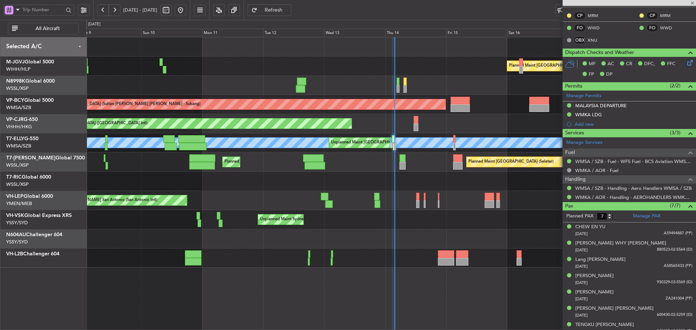
type input "+00:30"
type input "5"
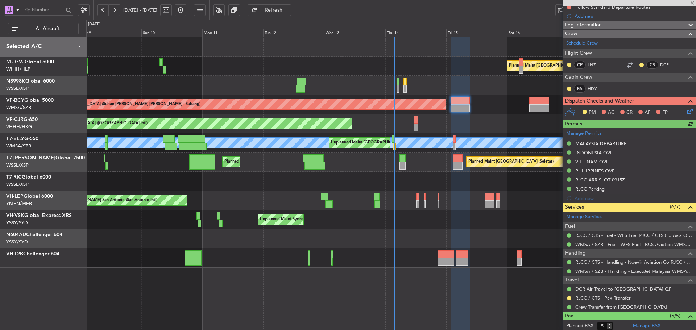
scroll to position [109, 0]
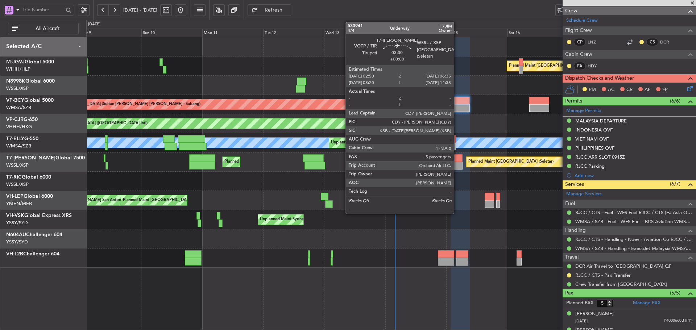
click at [457, 162] on div at bounding box center [458, 166] width 10 height 8
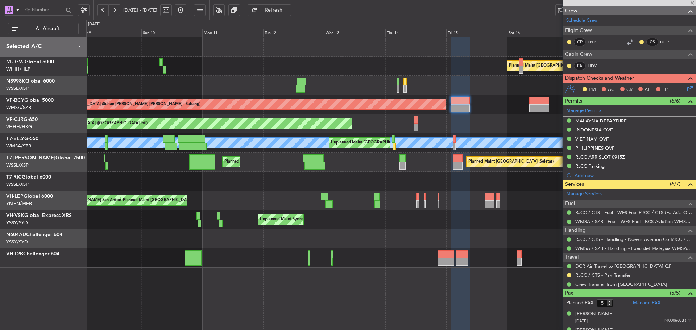
scroll to position [0, 0]
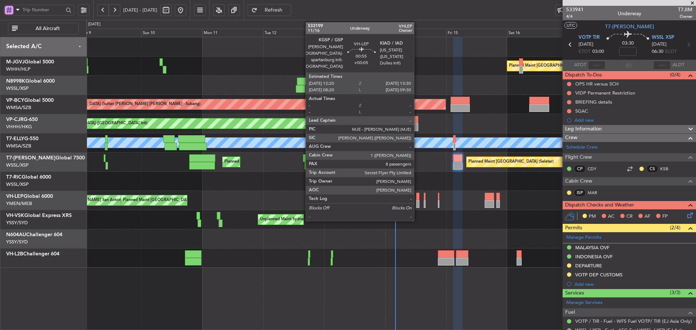
click at [417, 201] on div at bounding box center [417, 204] width 3 height 8
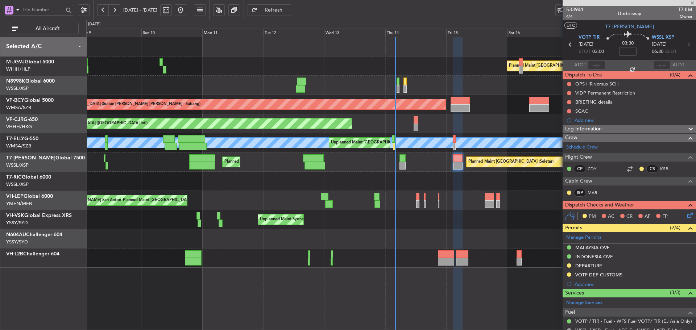
type input "+00:05"
type input "8"
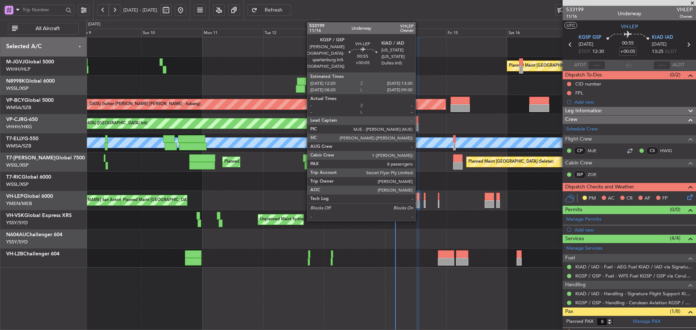
click at [419, 202] on div at bounding box center [417, 204] width 3 height 8
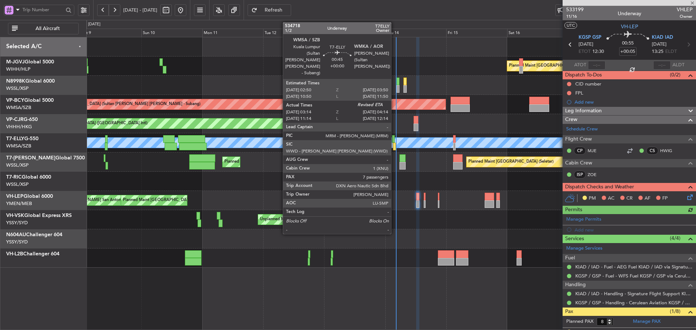
click at [394, 145] on div at bounding box center [394, 147] width 3 height 8
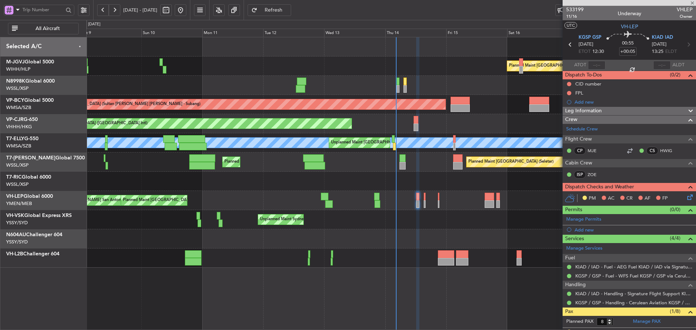
type input "03:24"
type input "7"
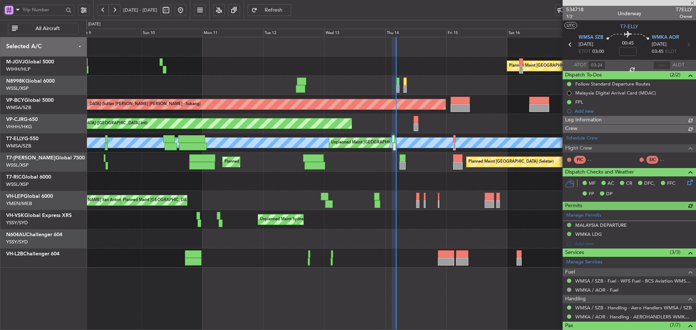
type input "[PERSON_NAME] (KYA)"
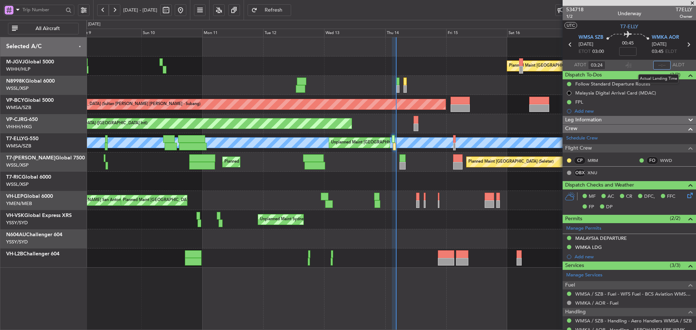
click at [657, 66] on input "text" at bounding box center [661, 65] width 17 height 9
click at [638, 62] on section "ATOT 03:24 0414 ALDT" at bounding box center [628, 65] width 133 height 11
type input "04:14"
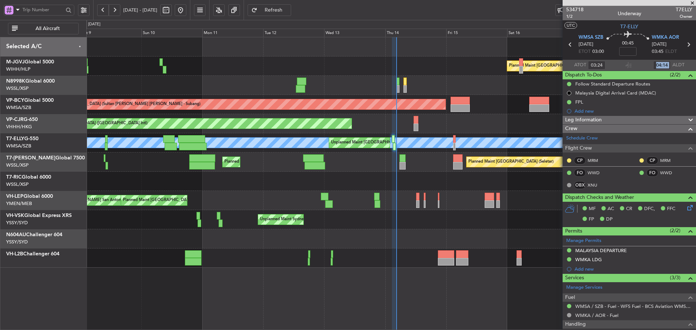
type input "[PERSON_NAME] (KYA)"
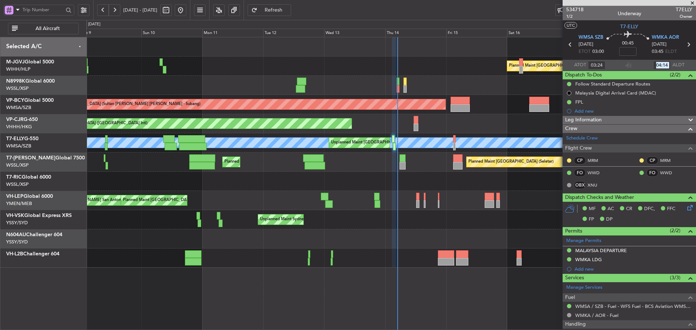
type input "[PERSON_NAME] (KYA)"
